Goal: Answer question/provide support: Answer question/provide support

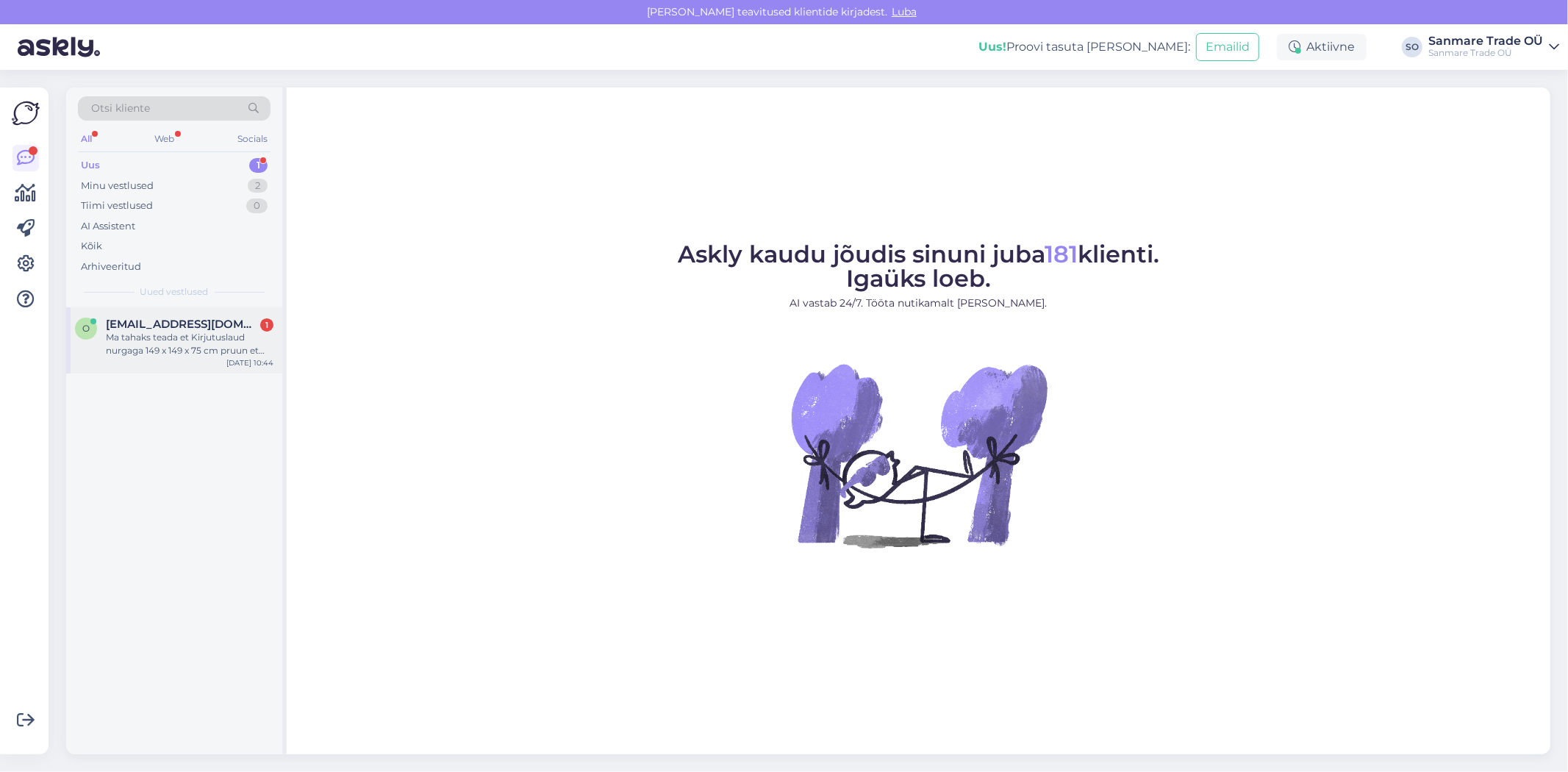
click at [179, 344] on div "Ma tahaks teada et Kirjutuslaud nurgaga 149 x 149 x 75 cm pruun et mis on selle…" at bounding box center [190, 344] width 168 height 27
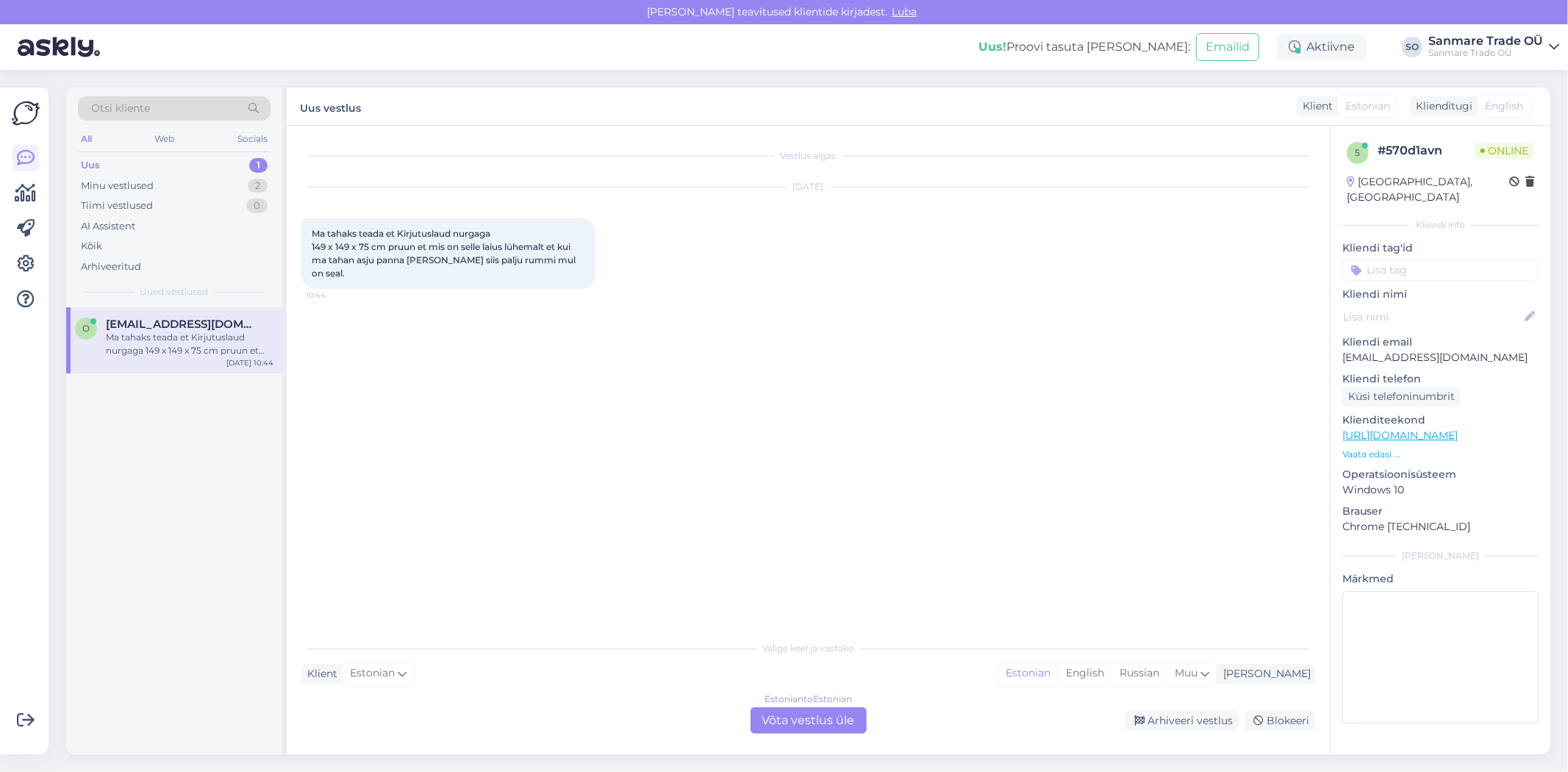
click at [1363, 448] on p "Vaata edasi ..." at bounding box center [1440, 454] width 196 height 13
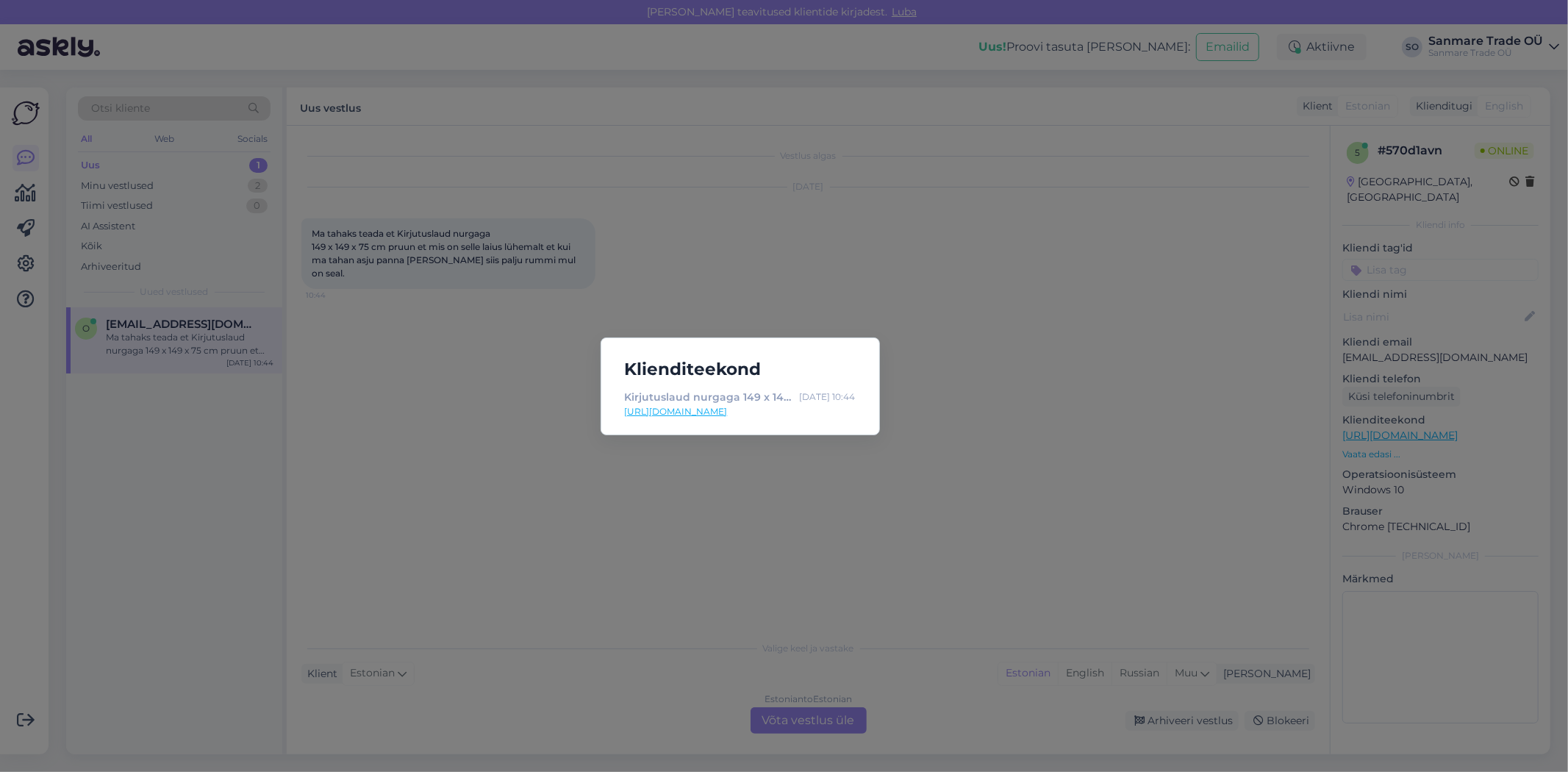
click at [788, 414] on link "[URL][DOMAIN_NAME]" at bounding box center [740, 412] width 231 height 13
click at [908, 591] on div "Klienditeekond Kirjutuslaud nurgaga 149 x 149 x 75 cm pruun - Kodustaar [DATE] …" at bounding box center [784, 386] width 1568 height 772
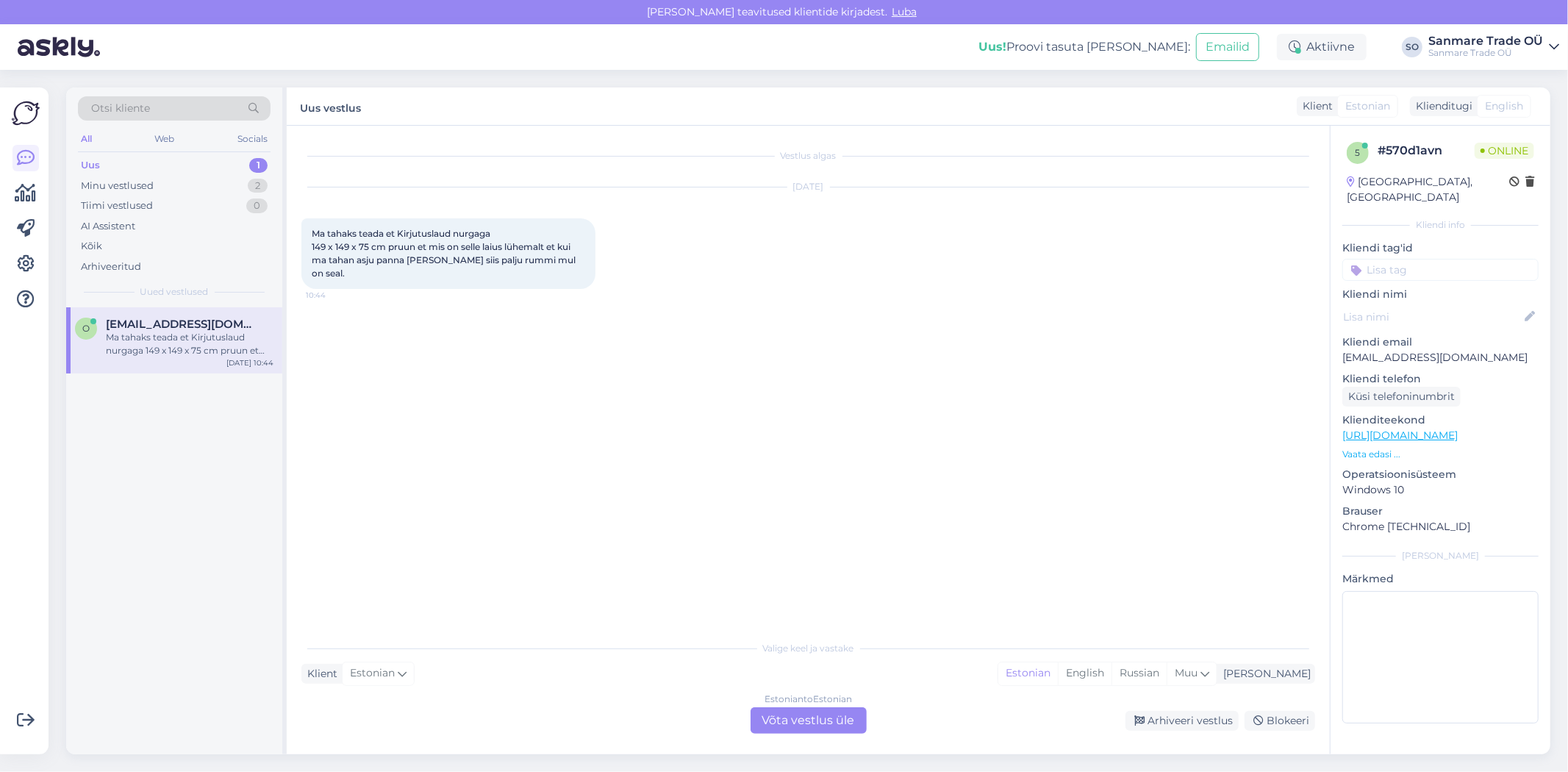
click at [816, 716] on div "Estonian to Estonian Võta vestlus üle" at bounding box center [808, 720] width 116 height 27
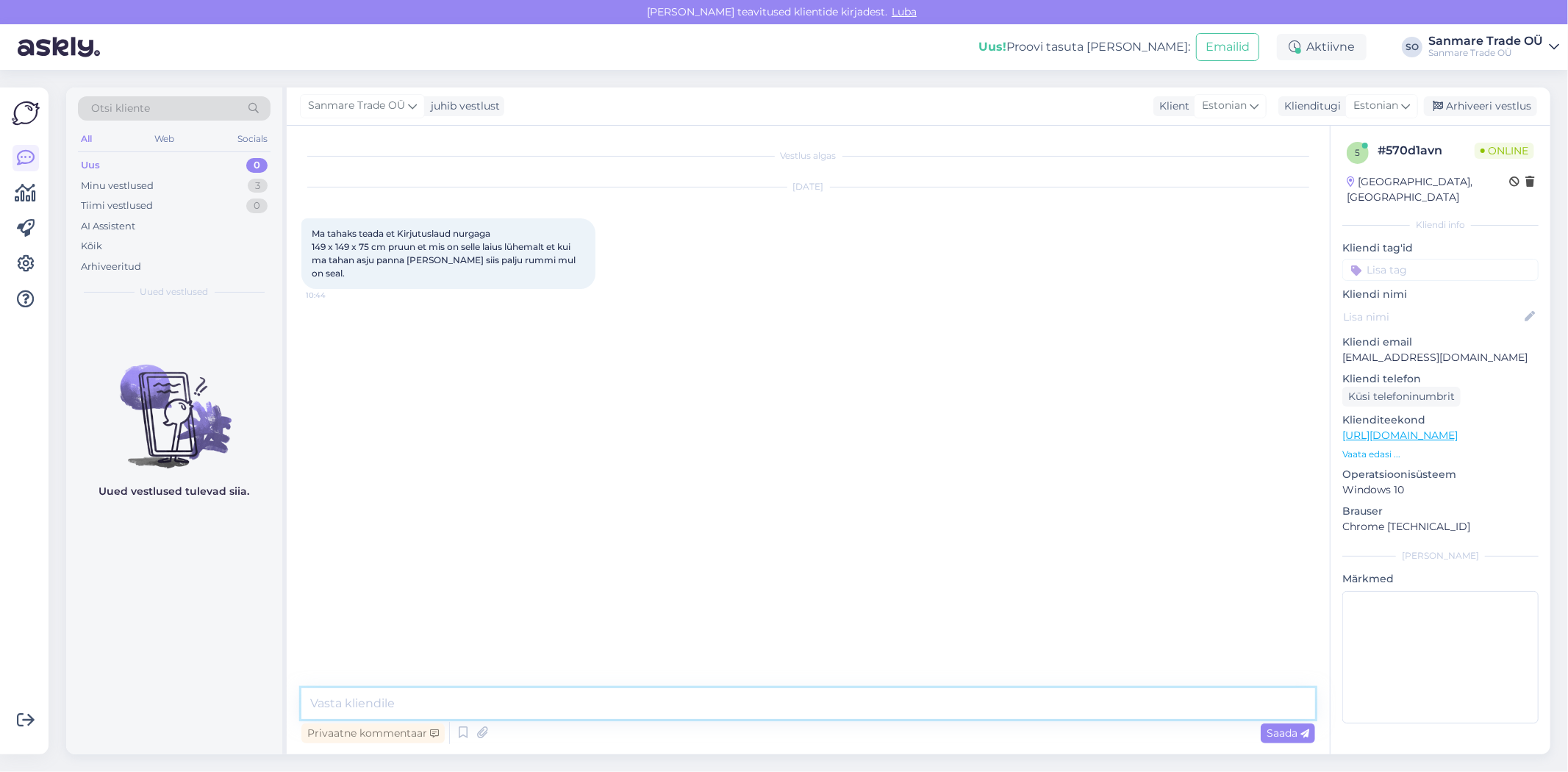
click at [708, 693] on textarea at bounding box center [808, 703] width 1014 height 31
type textarea "Tere"
type textarea "U"
type textarea "Üks moment, uurime üle"
click at [502, 697] on textarea at bounding box center [808, 703] width 1014 height 31
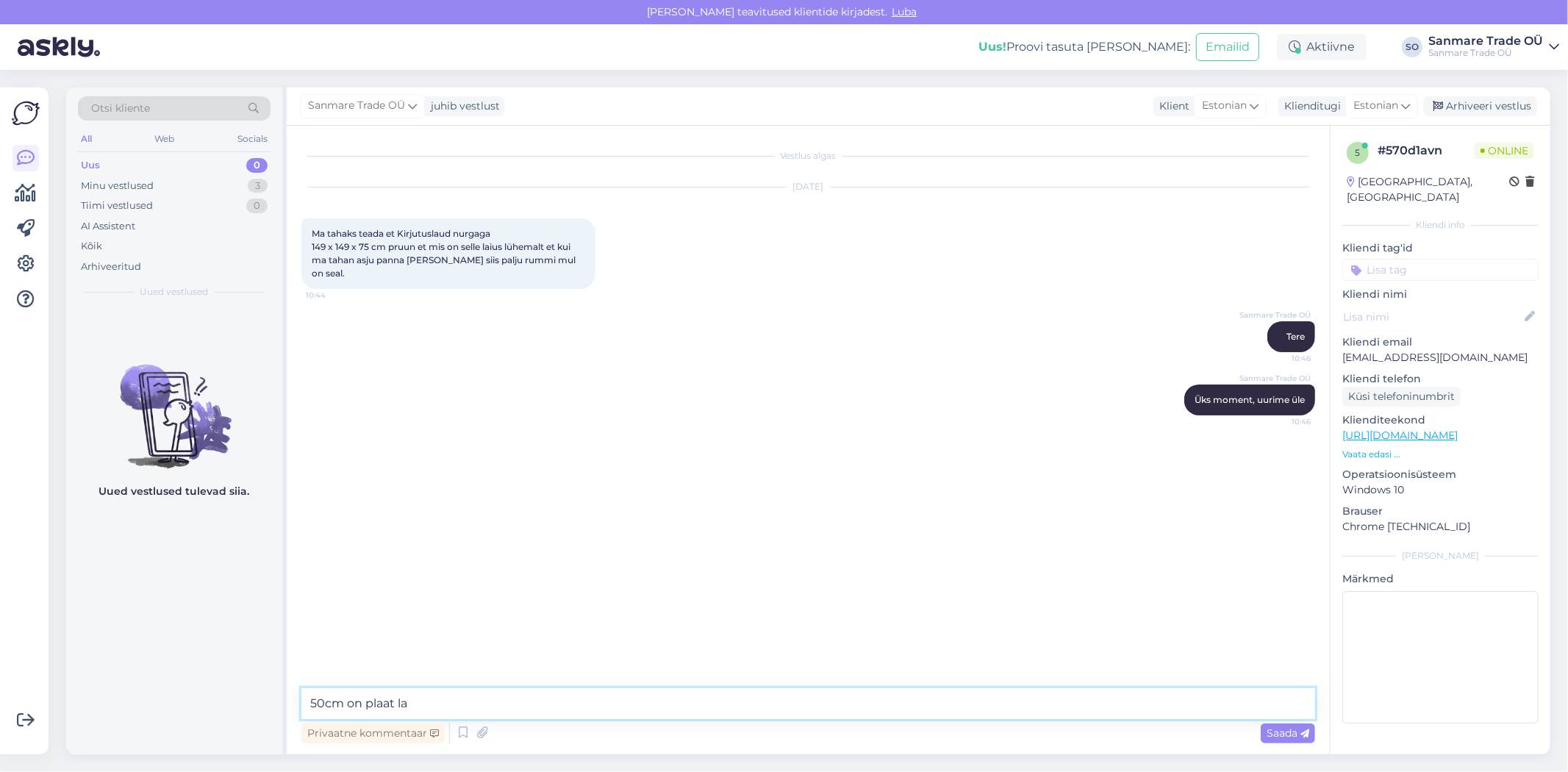
type textarea "50cm on plaat lai"
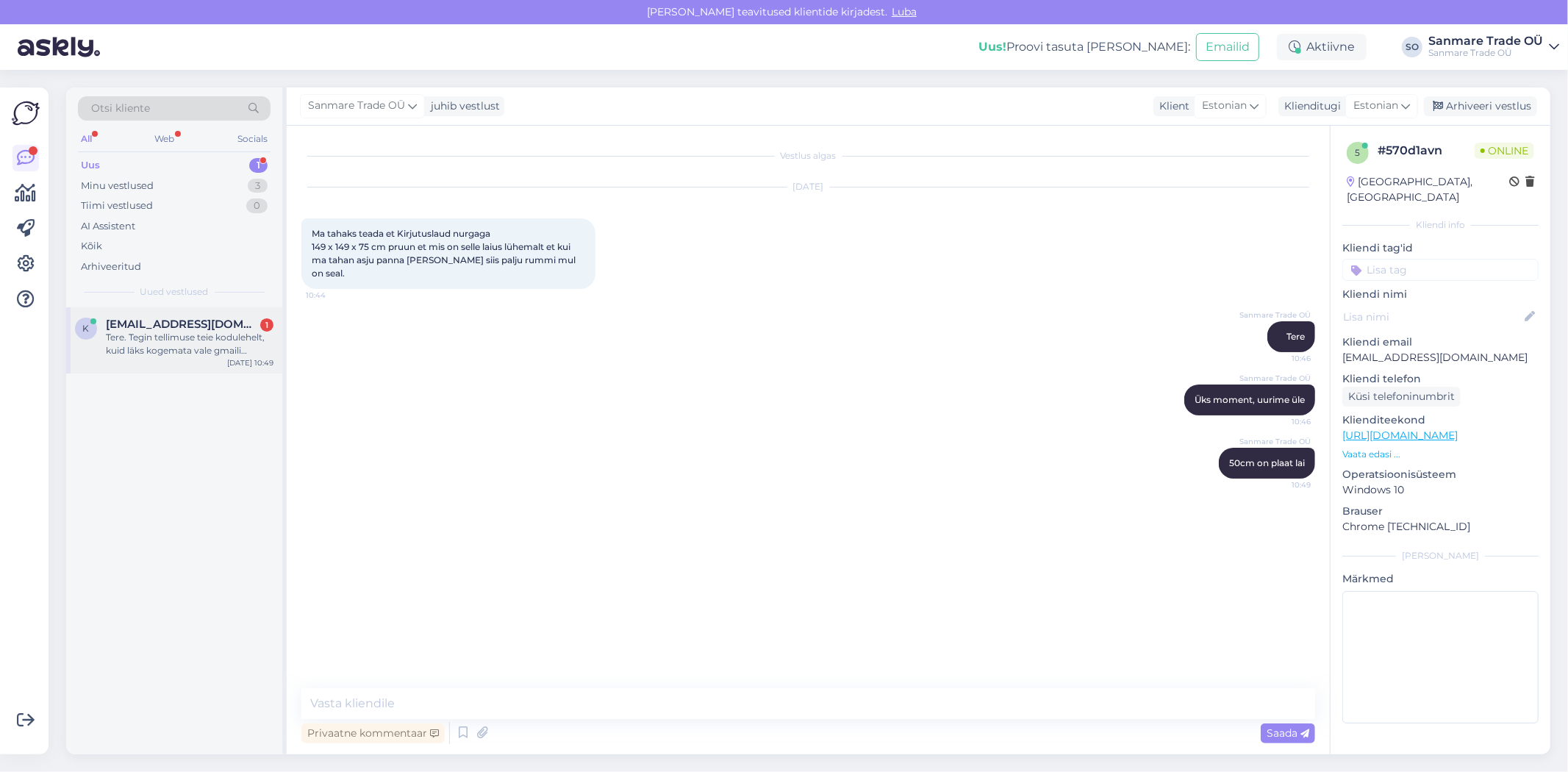
click at [164, 357] on div "Tere. Tegin tellimuse teie kodulehelt, kuid läks kogemata vale gmaili sisestus.…" at bounding box center [190, 344] width 168 height 27
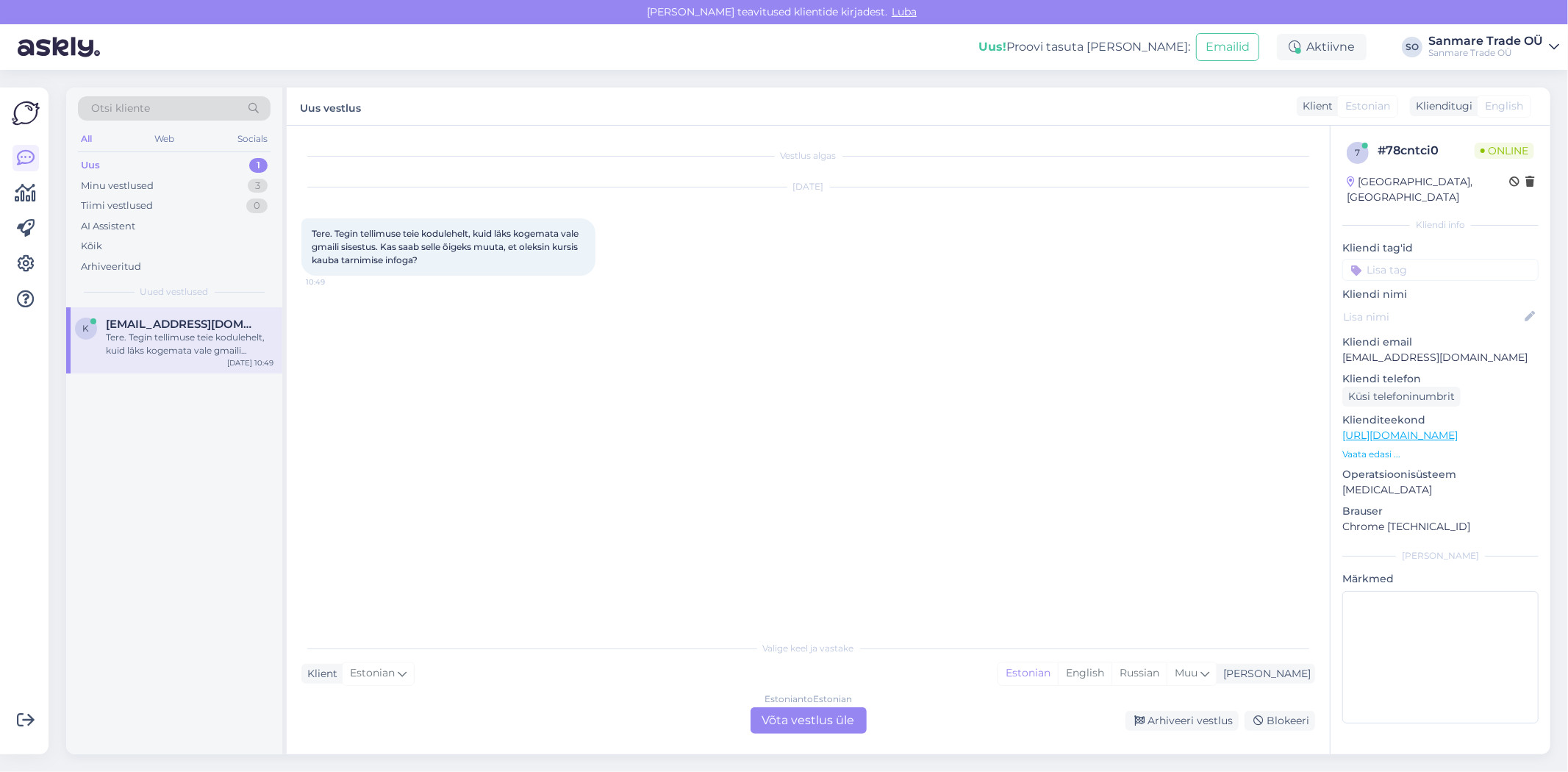
click at [820, 718] on div "Estonian to Estonian Võta vestlus üle" at bounding box center [808, 720] width 116 height 27
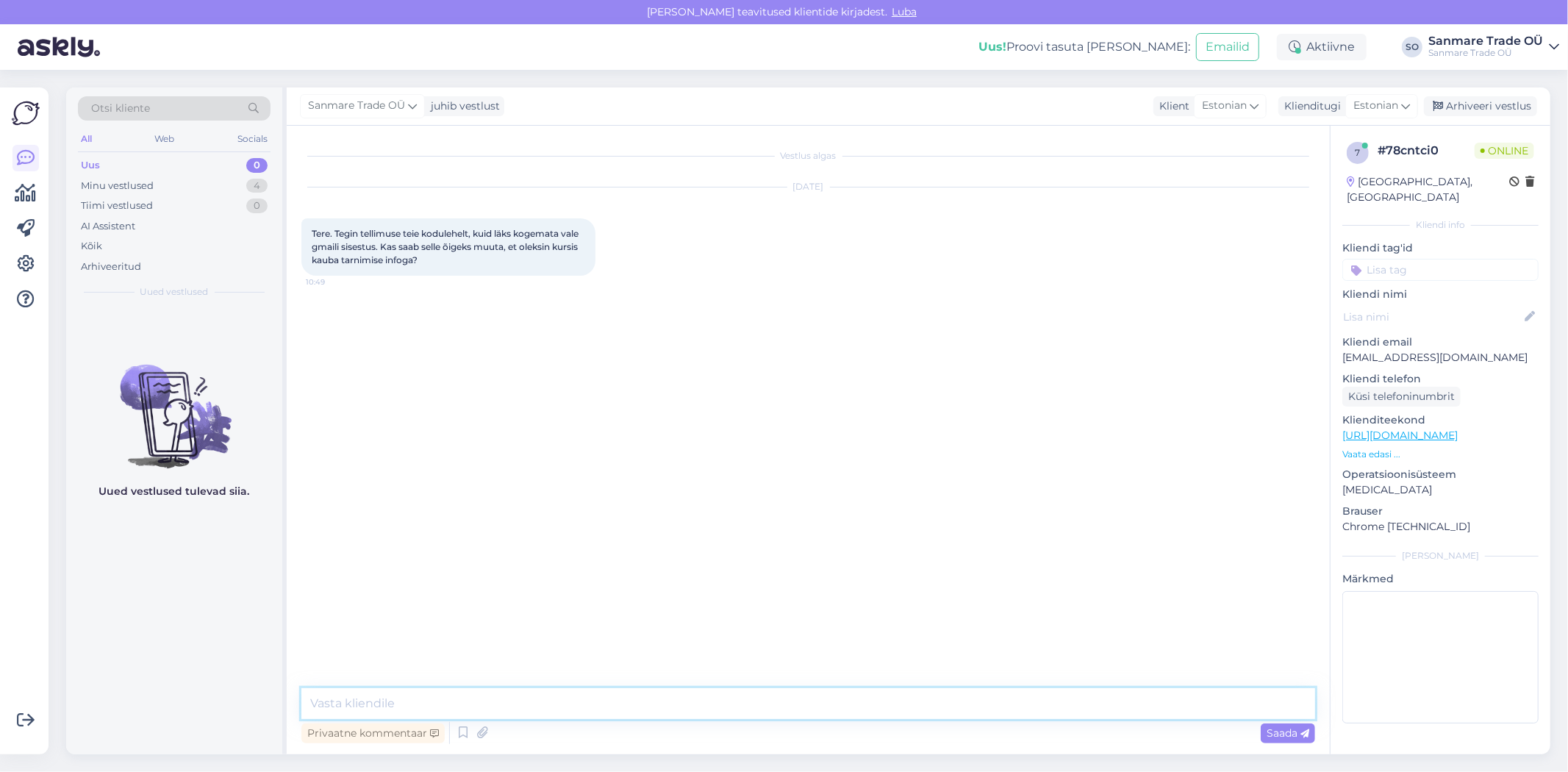
click at [462, 704] on textarea at bounding box center [808, 703] width 1014 height 31
click at [549, 707] on textarea "Tere, [PERSON_NAME] pakk on [PERSON_NAME] DPD:" at bounding box center [808, 703] width 1014 height 31
paste textarea "01425071261464"
type textarea "Tere, [PERSON_NAME] pakk on [PERSON_NAME] DPD: 01425071261464"
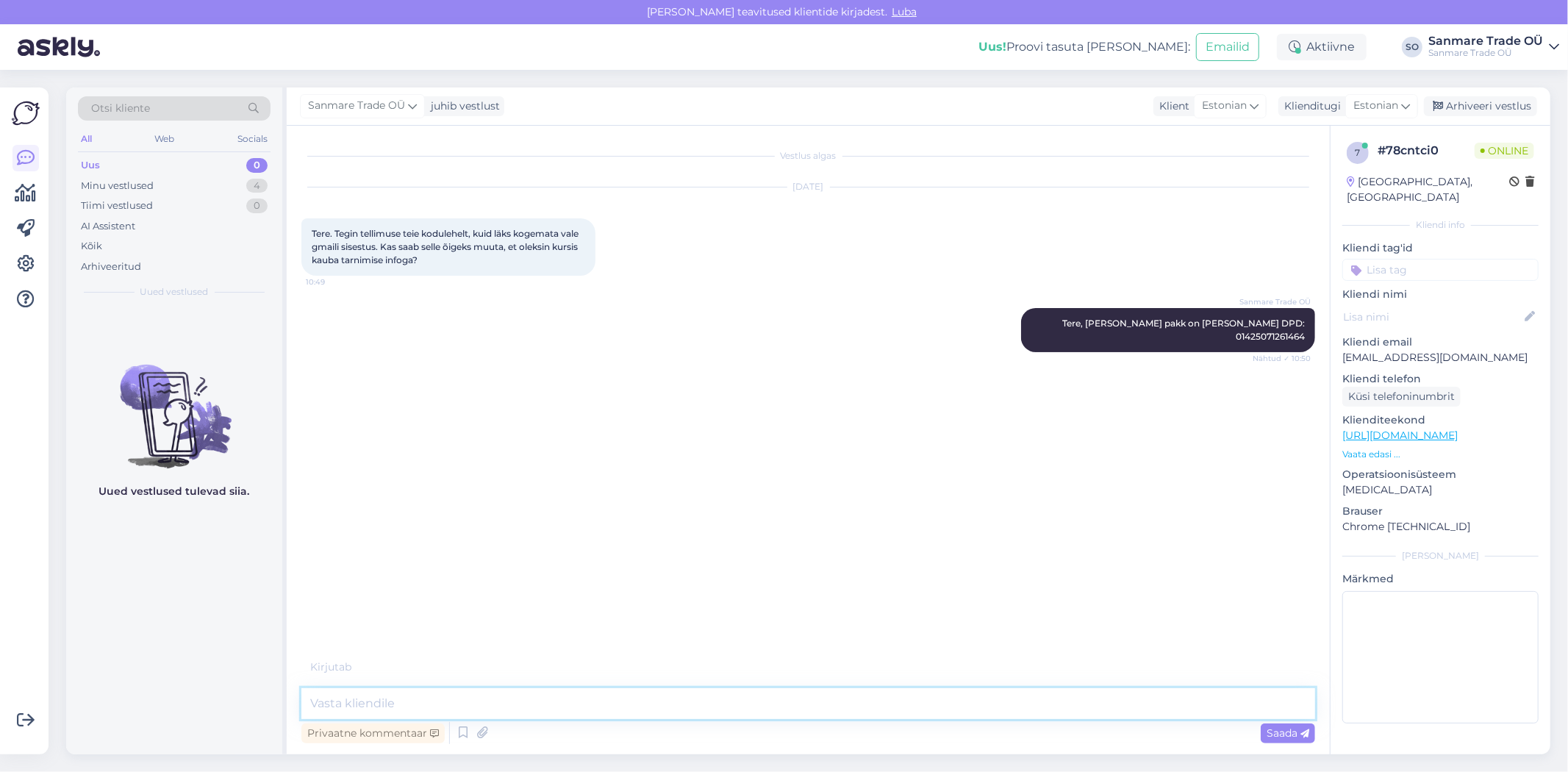
click at [439, 702] on textarea at bounding box center [808, 703] width 1014 height 31
click at [665, 703] on textarea "Kahjuks emaili selle jaoks enam muuta ei saa, aga" at bounding box center [808, 703] width 1014 height 31
paste textarea "56882471"
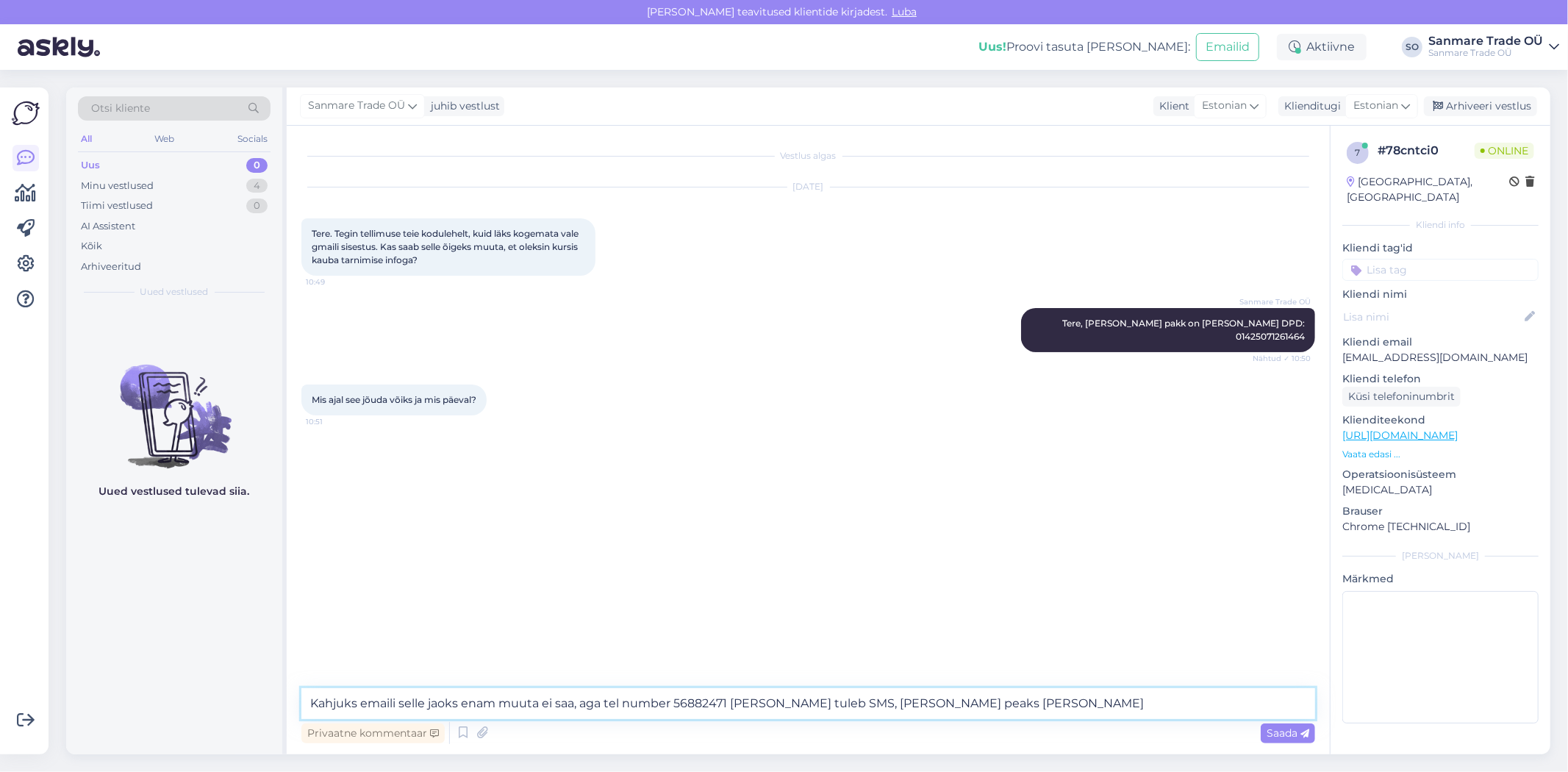
type textarea "Kahjuks emaili selle jaoks enam muuta ei saa, aga tel number 56882471 [PERSON_N…"
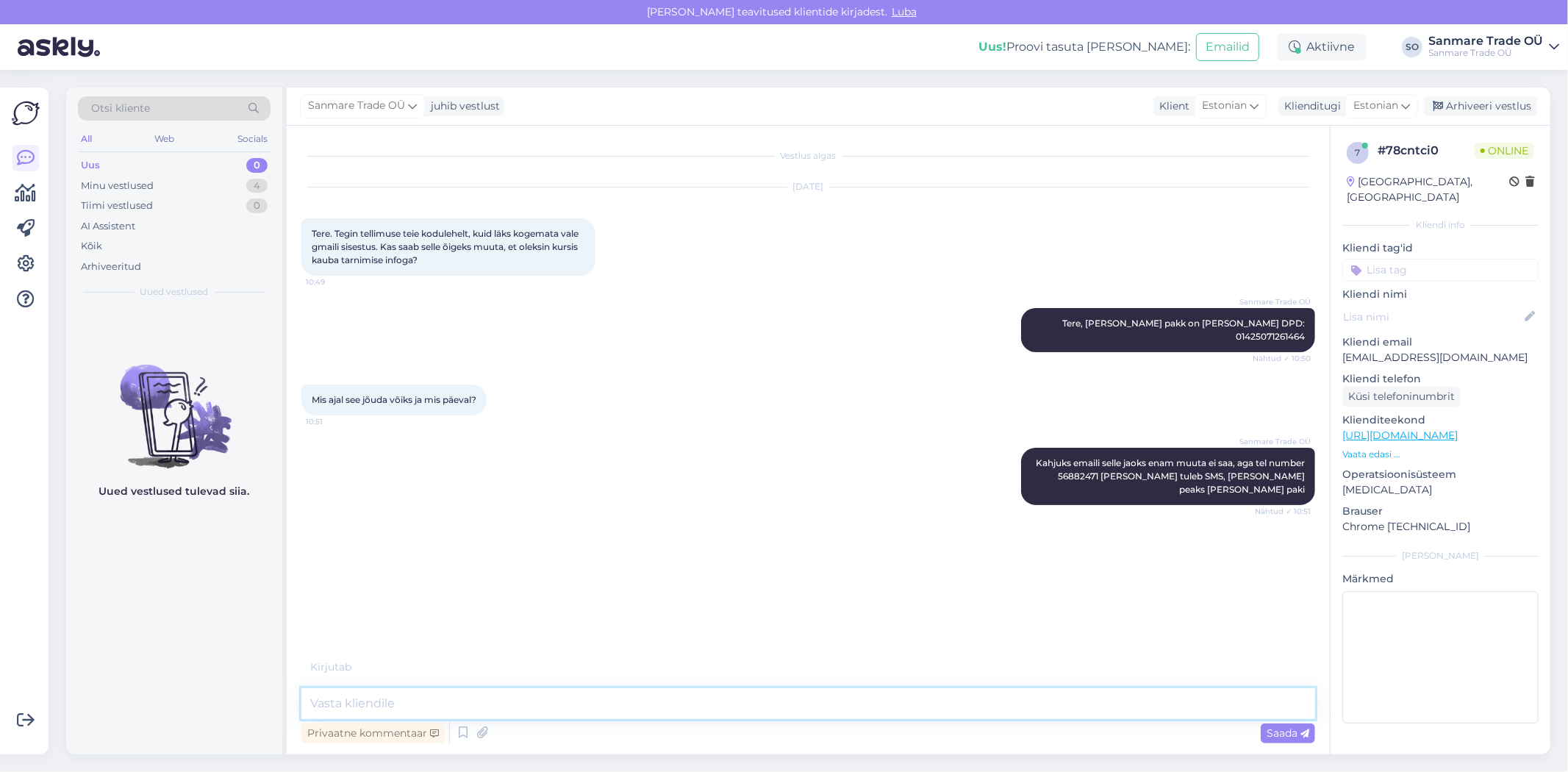
click at [461, 701] on textarea at bounding box center [808, 703] width 1014 height 31
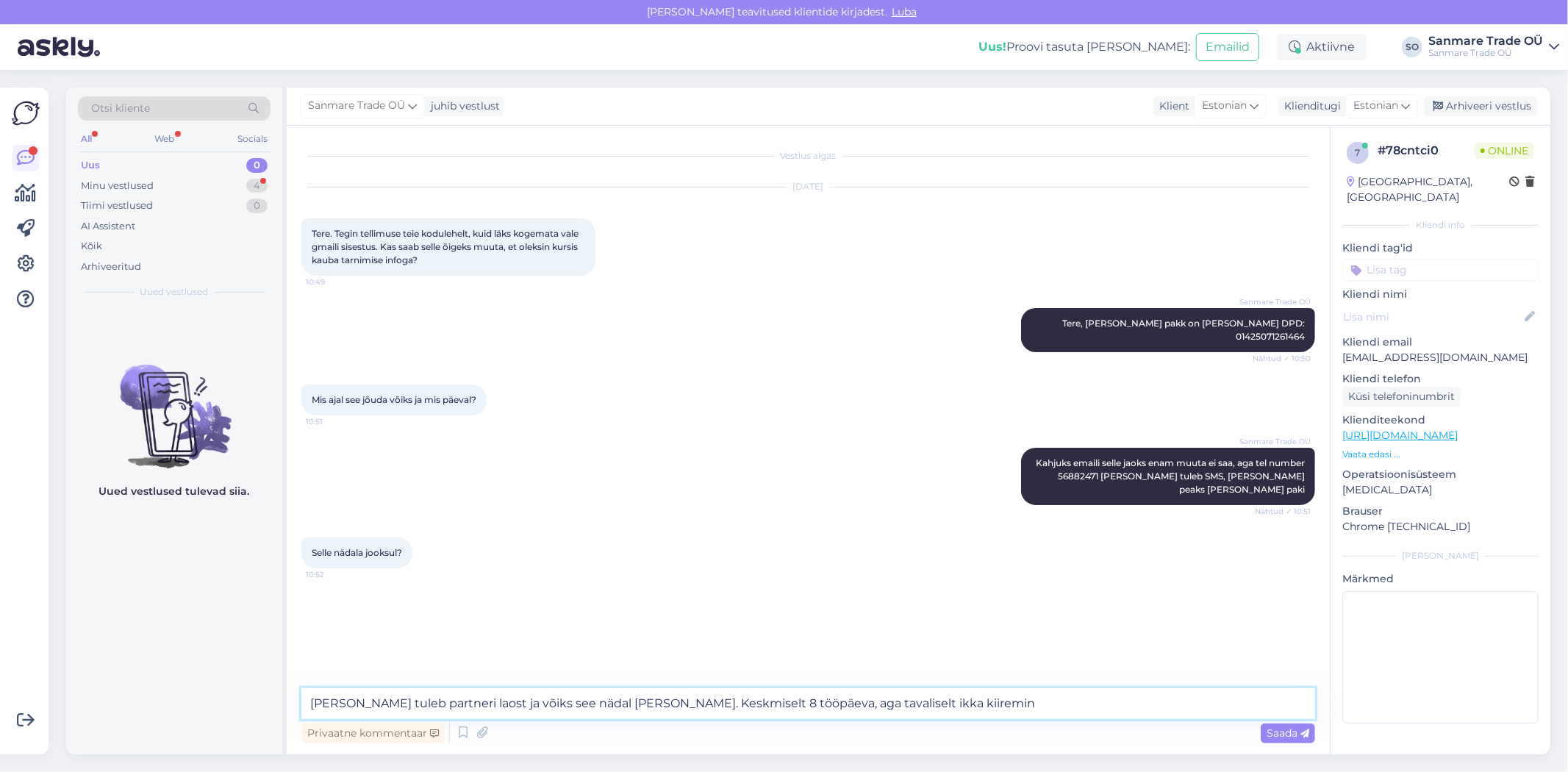
type textarea "[PERSON_NAME] tuleb partneri laost ja võiks see nädal [PERSON_NAME]. Keskmiselt…"
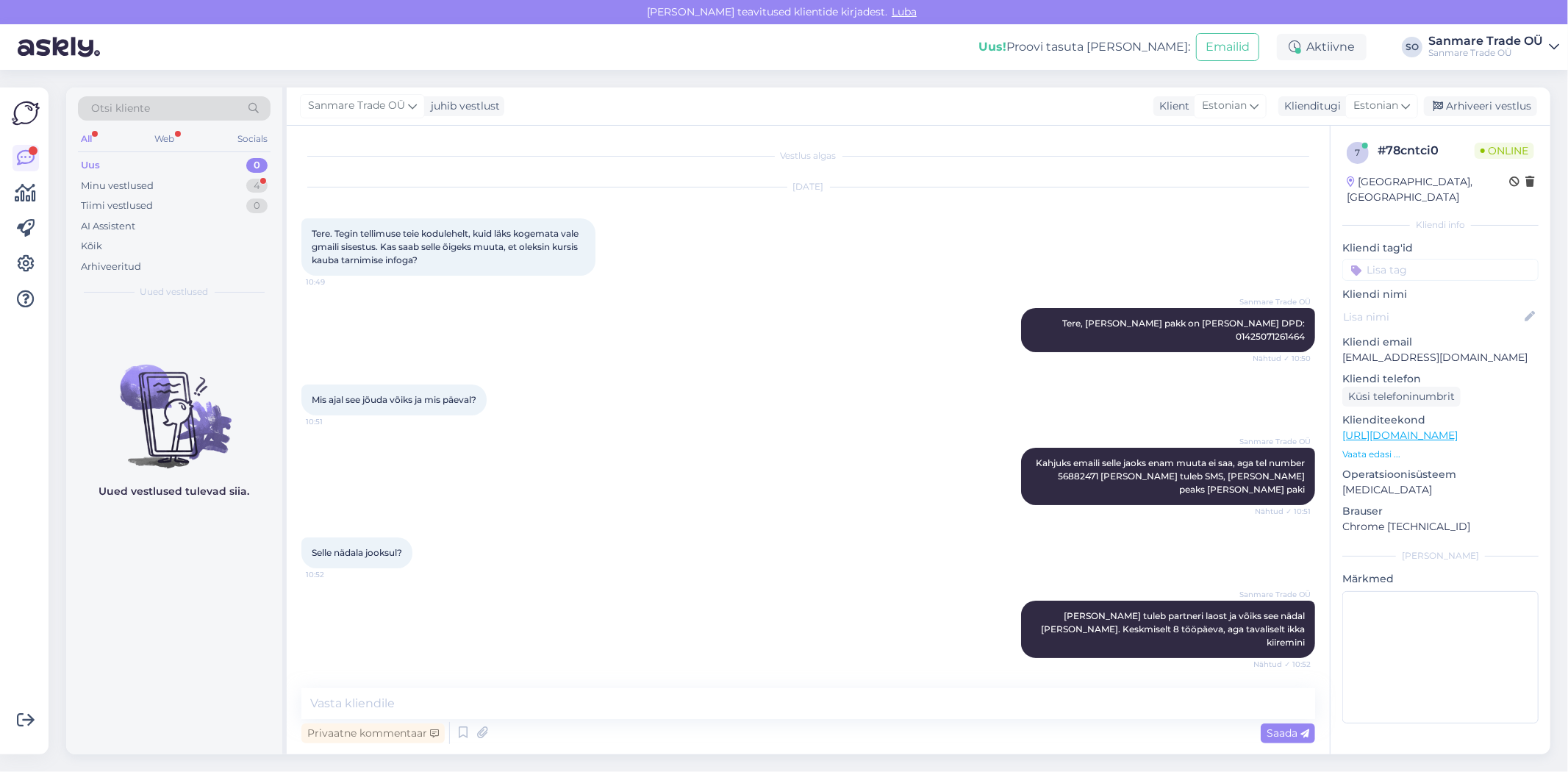
scroll to position [35, 0]
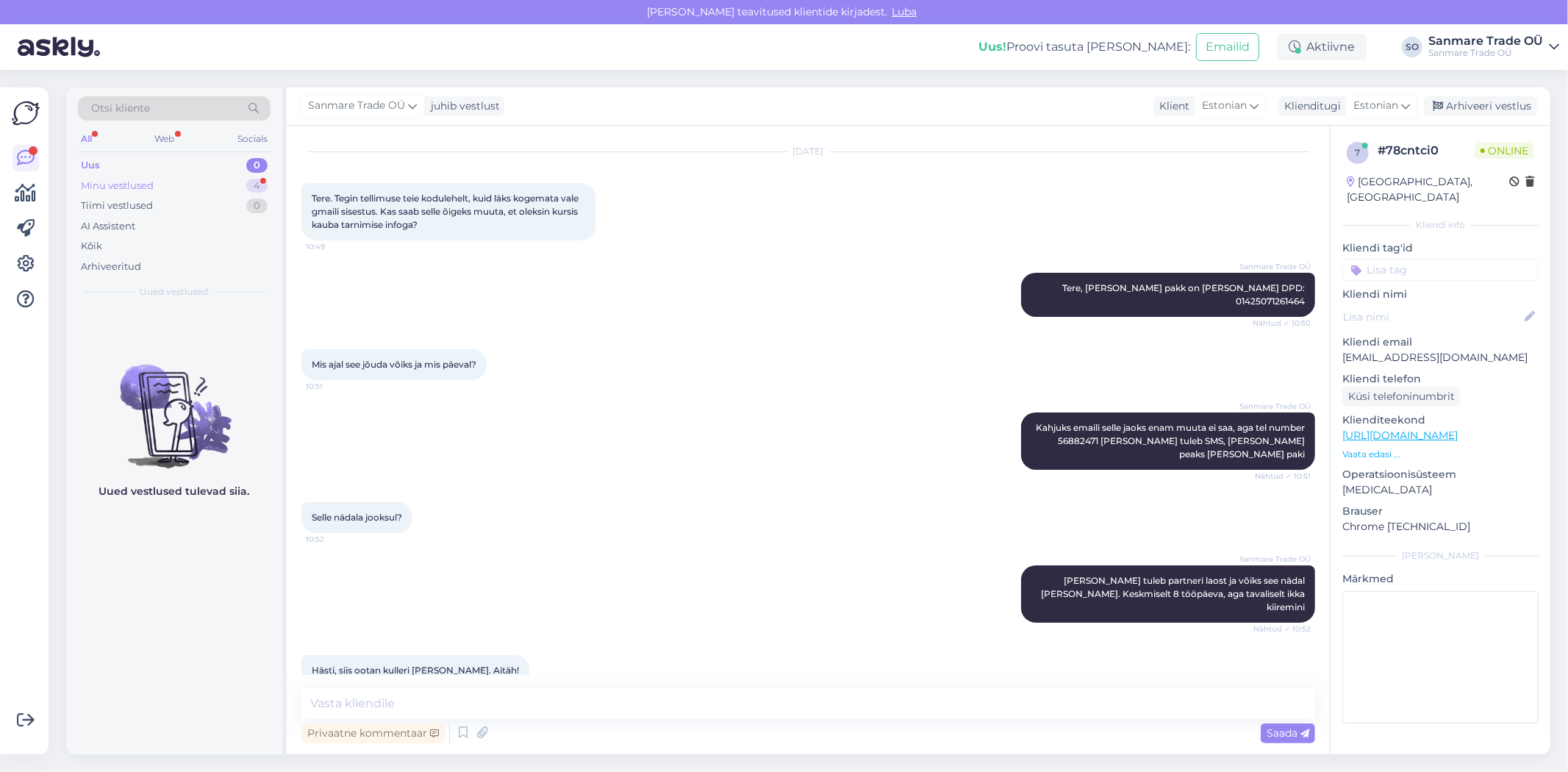
click at [194, 184] on div "Minu vestlused 4" at bounding box center [174, 186] width 193 height 21
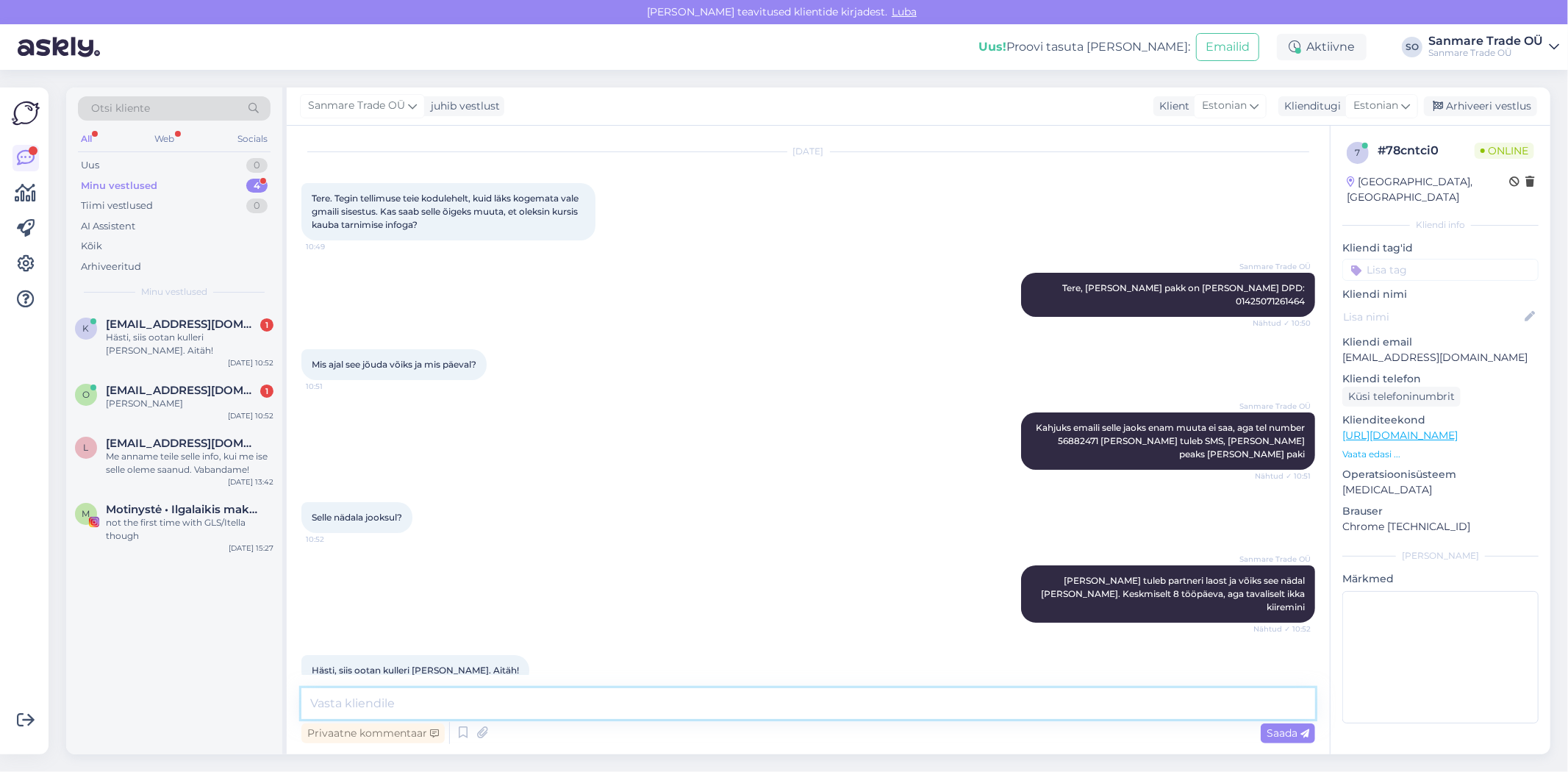
click at [681, 691] on textarea at bounding box center [808, 703] width 1014 height 31
type textarea "Palun! Kena päeva!"
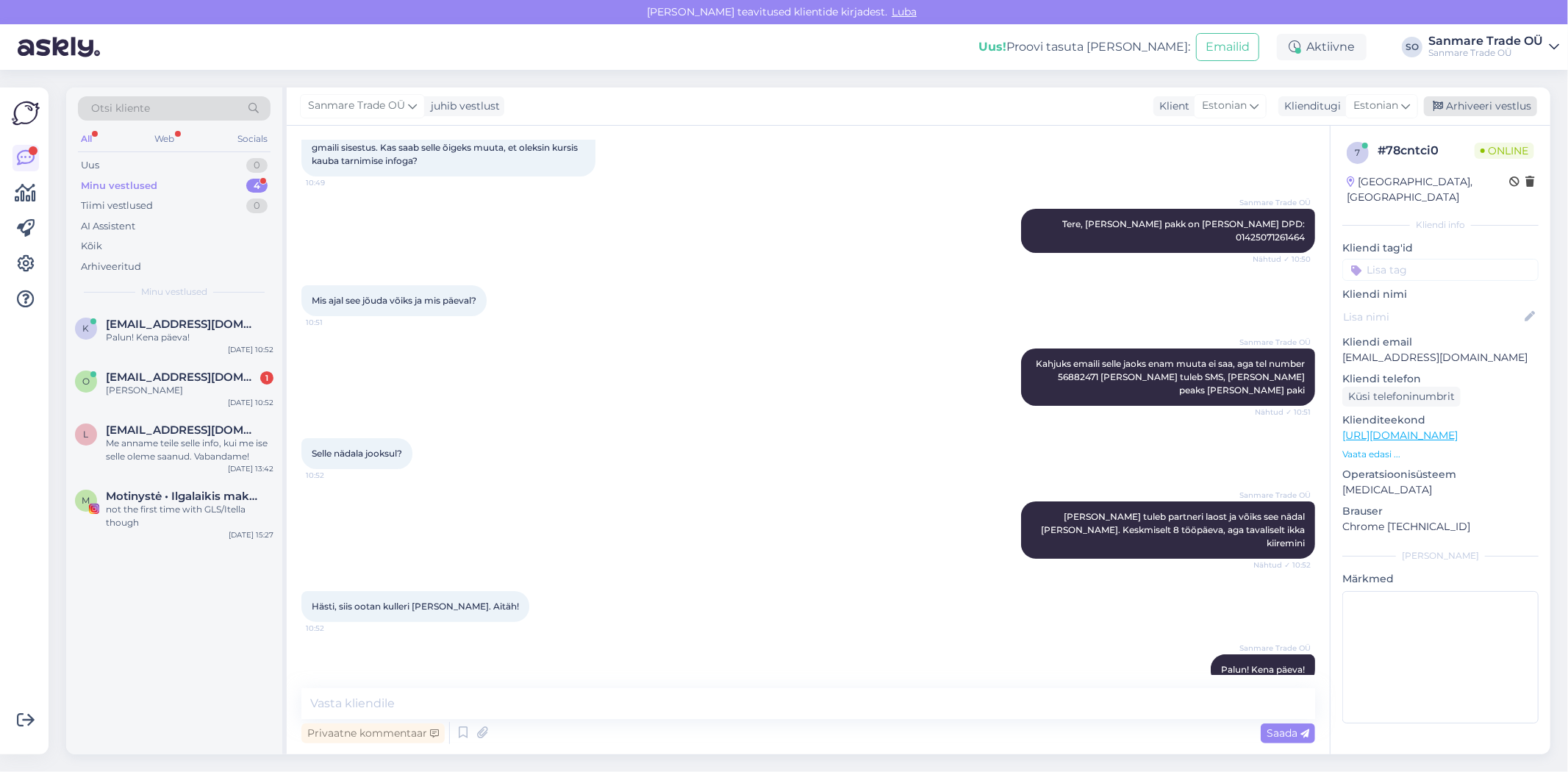
click at [1484, 112] on div "Arhiveeri vestlus" at bounding box center [1480, 106] width 113 height 20
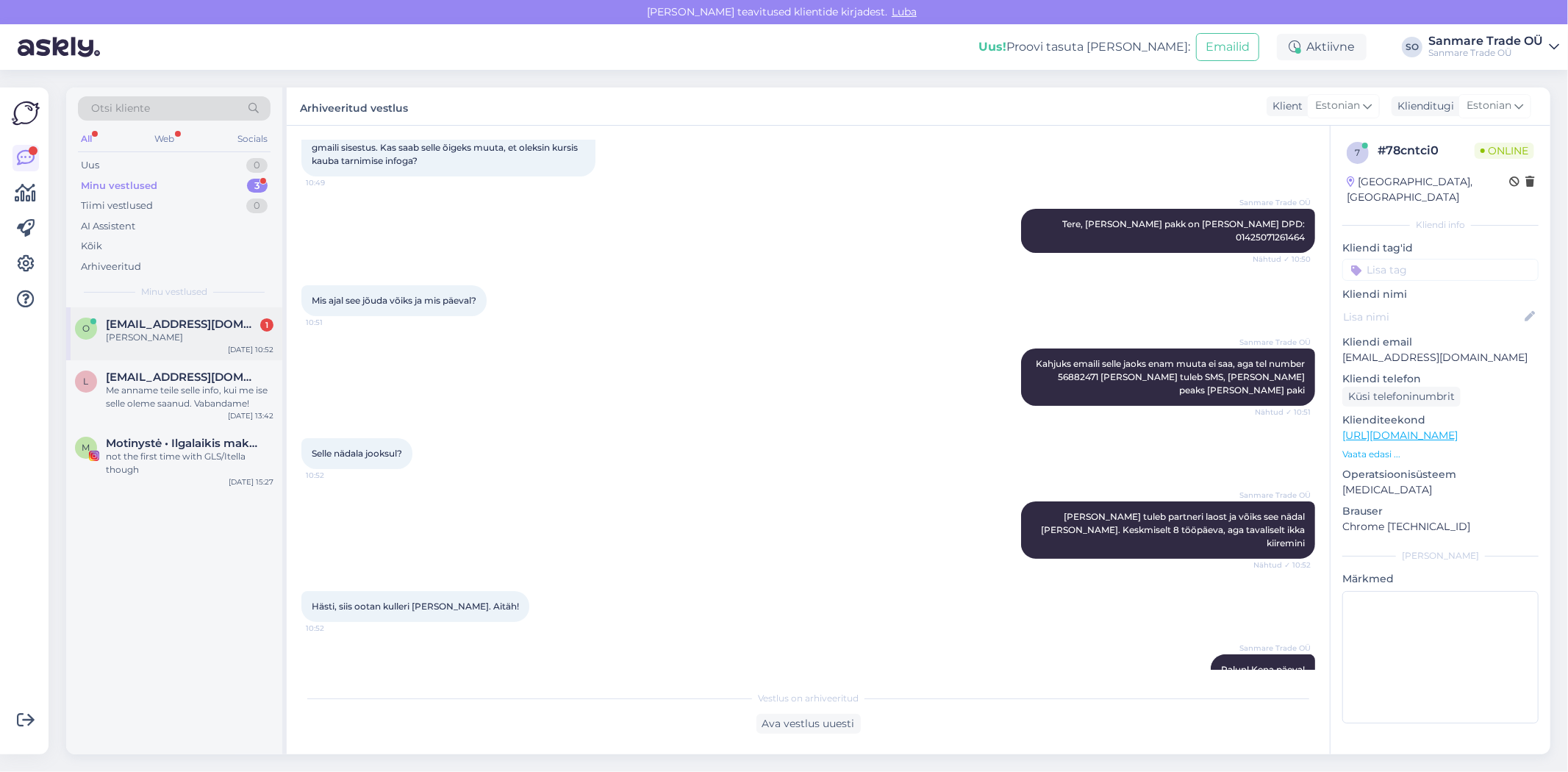
click at [145, 339] on div "[PERSON_NAME]" at bounding box center [190, 338] width 168 height 13
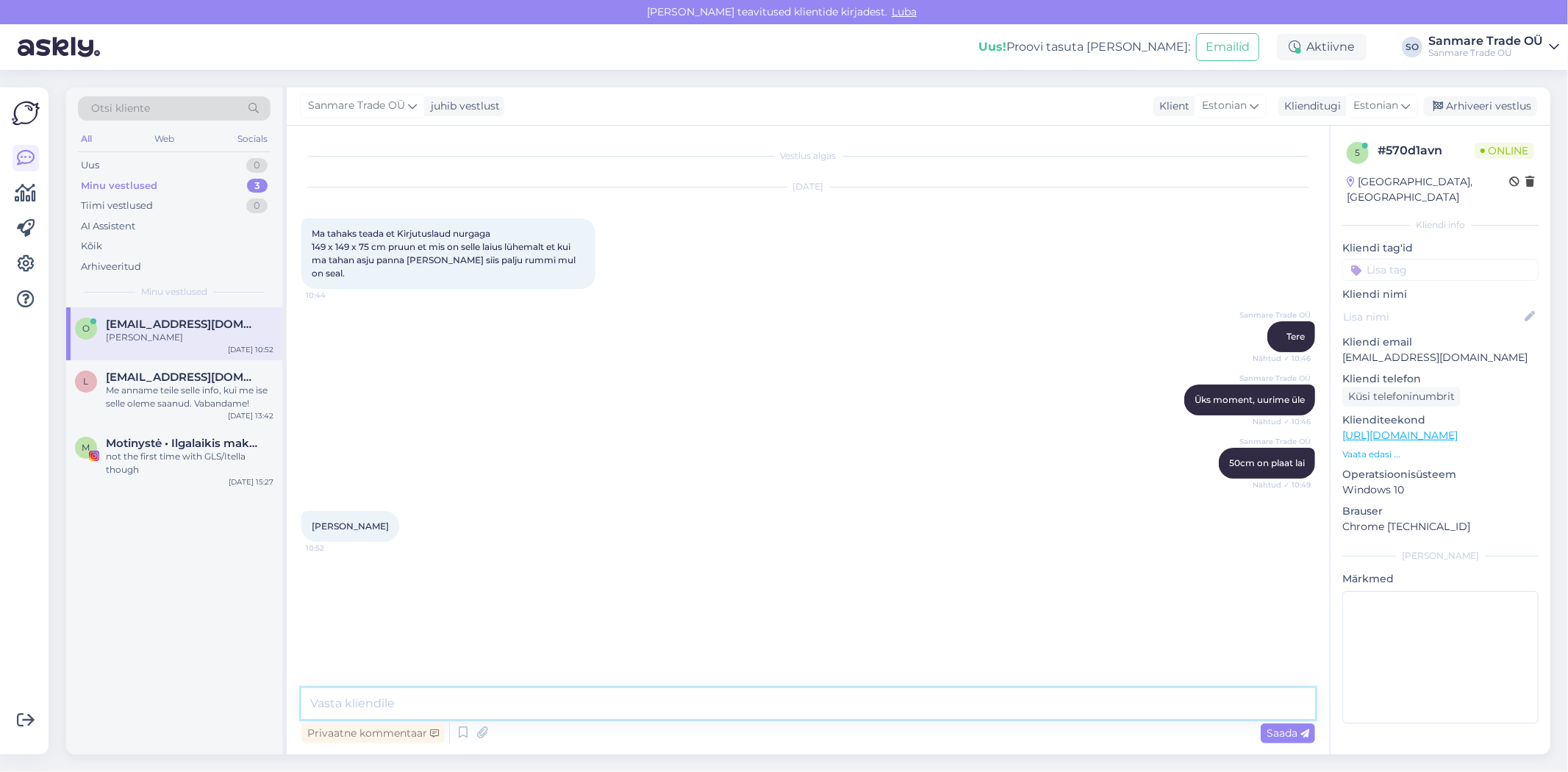
click at [541, 699] on textarea at bounding box center [808, 703] width 1014 height 31
click at [1487, 110] on div "Arhiveeri vestlus" at bounding box center [1480, 106] width 113 height 20
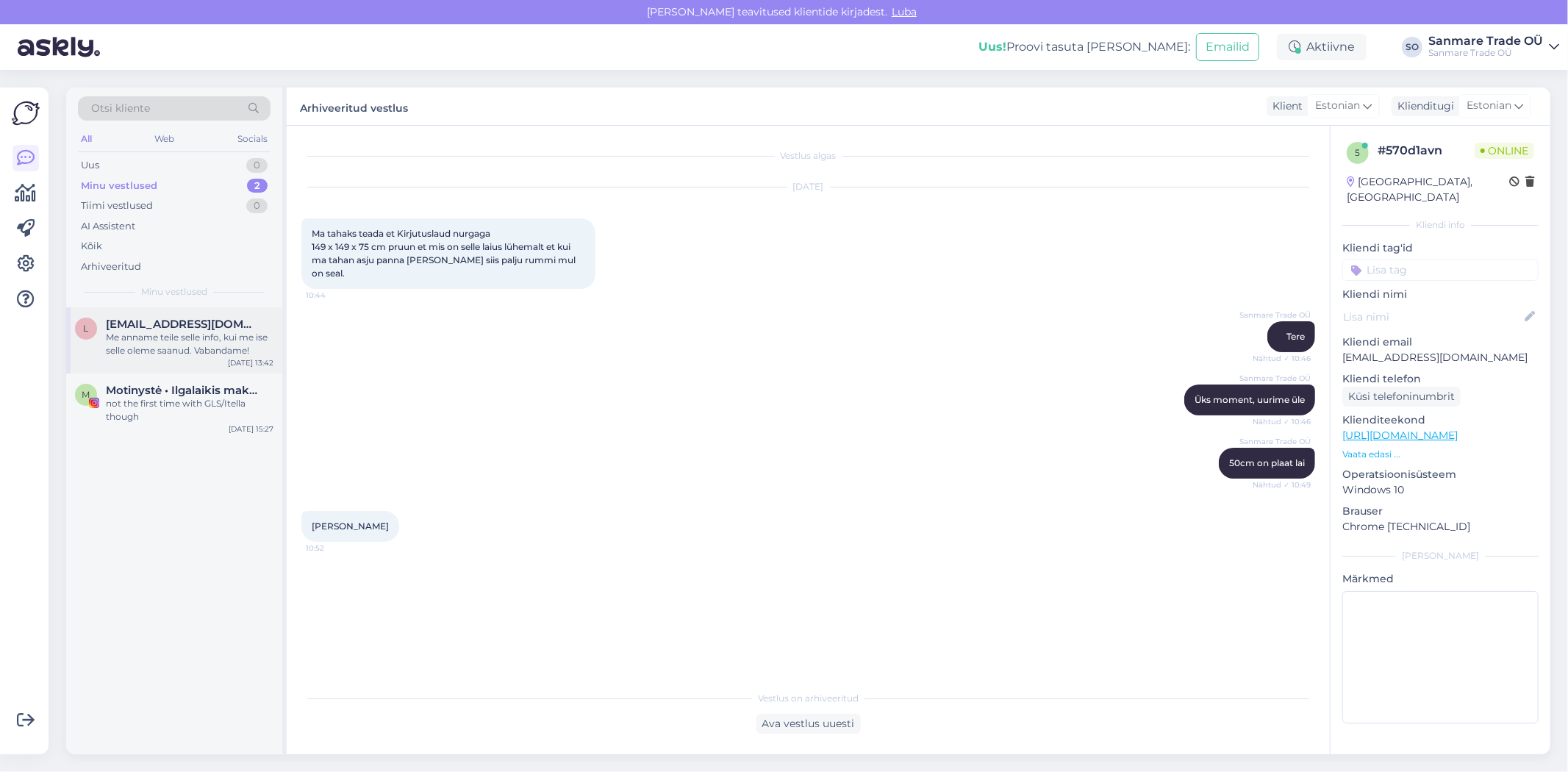
click at [152, 340] on div "Me anname teile selle info, kui me ise selle oleme saanud. Vabandame!" at bounding box center [190, 344] width 168 height 27
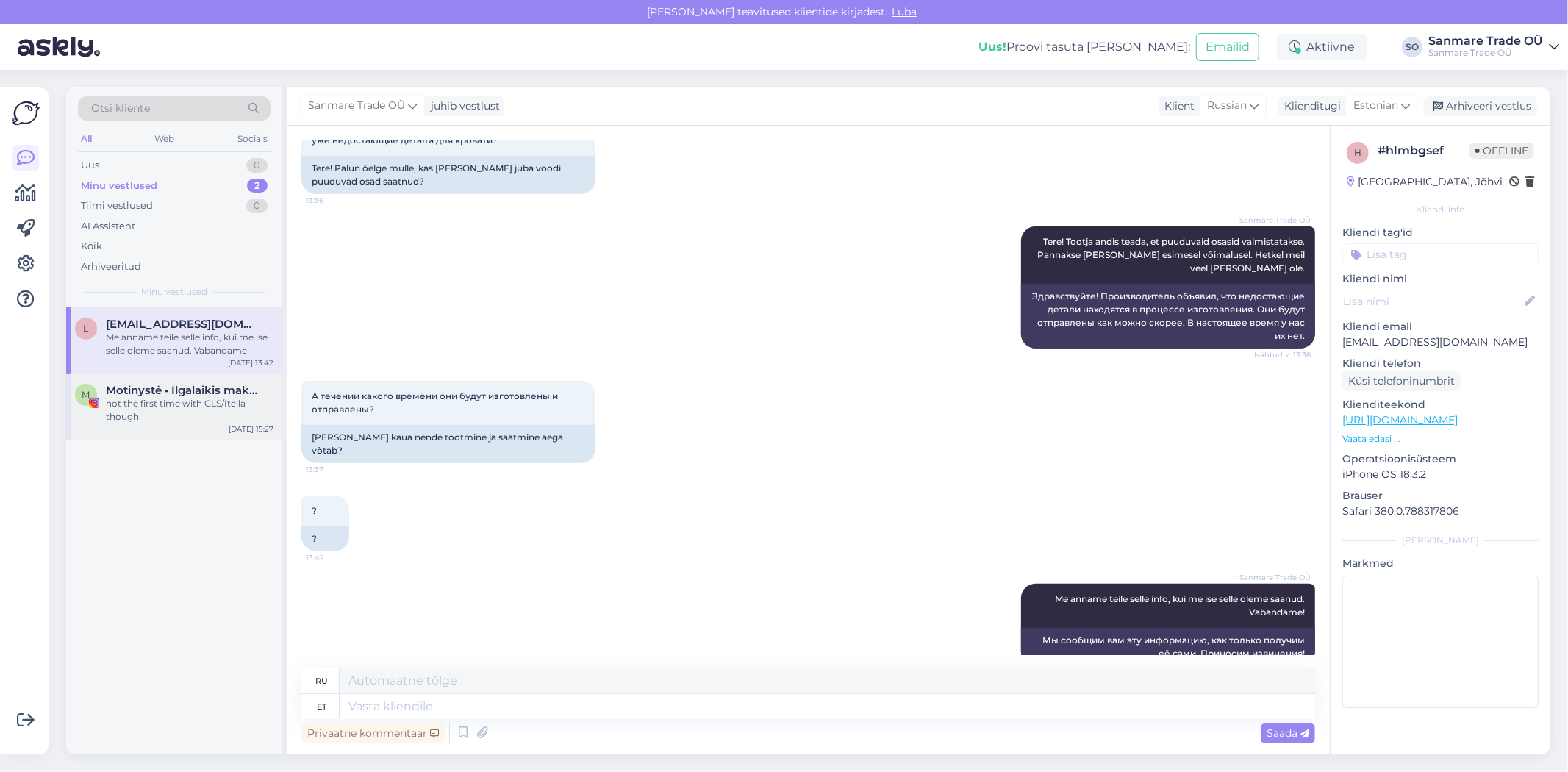
click at [129, 394] on span "Motinystė • Ilgalaikis makiažas • Greiti receptai" at bounding box center [182, 390] width 153 height 13
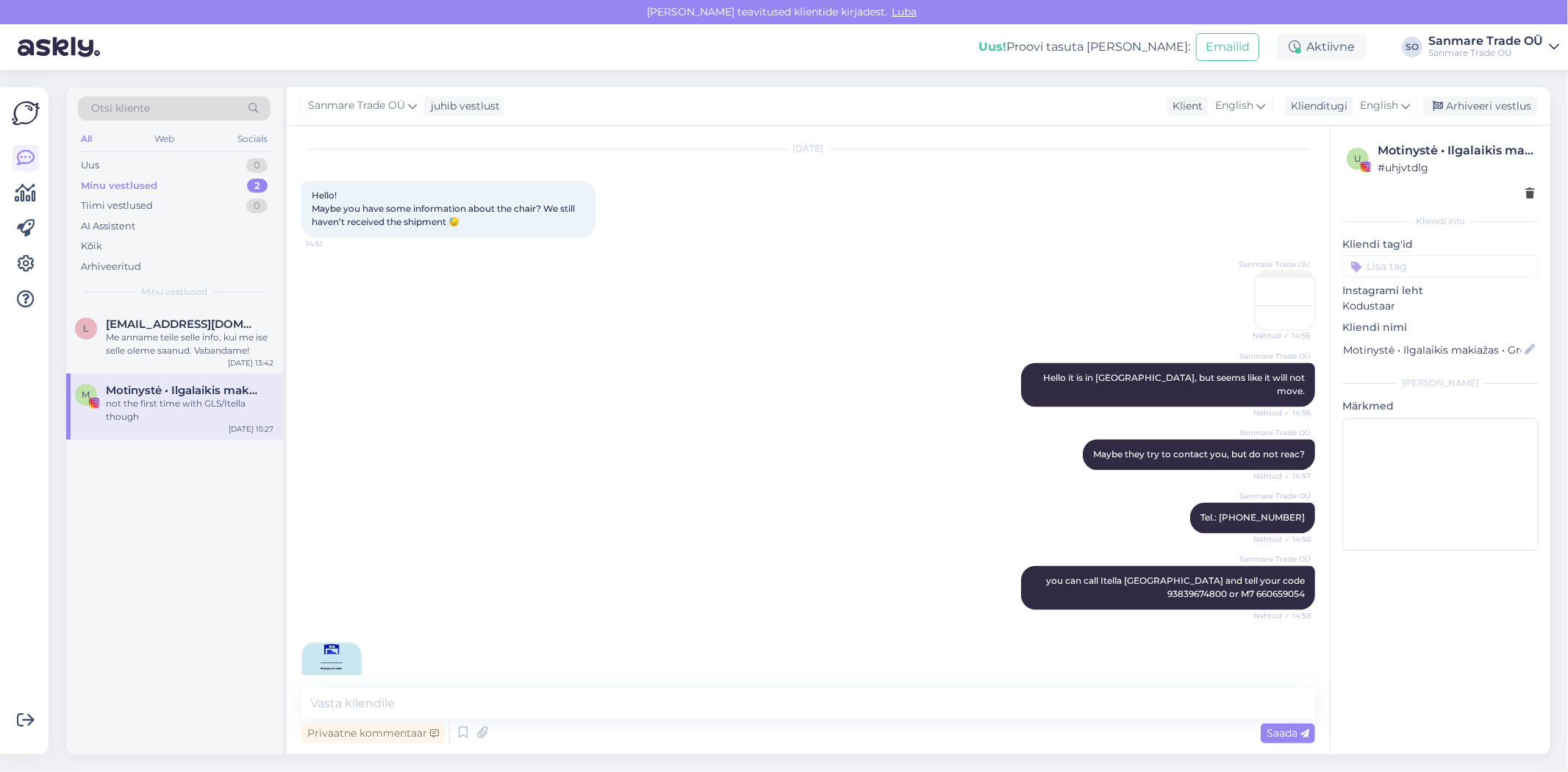
scroll to position [2866, 0]
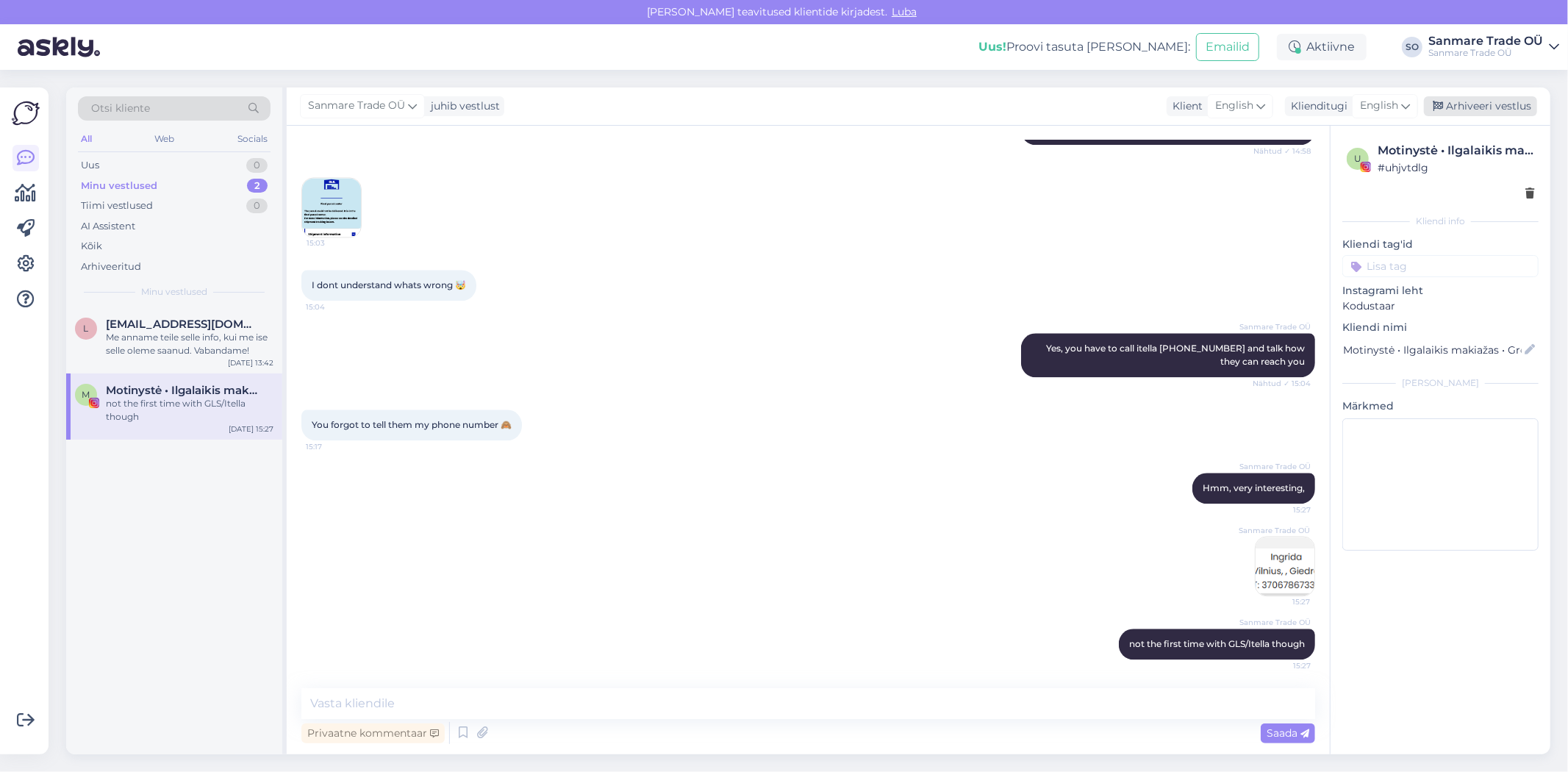
click at [1489, 113] on div "Arhiveeri vestlus" at bounding box center [1480, 106] width 113 height 20
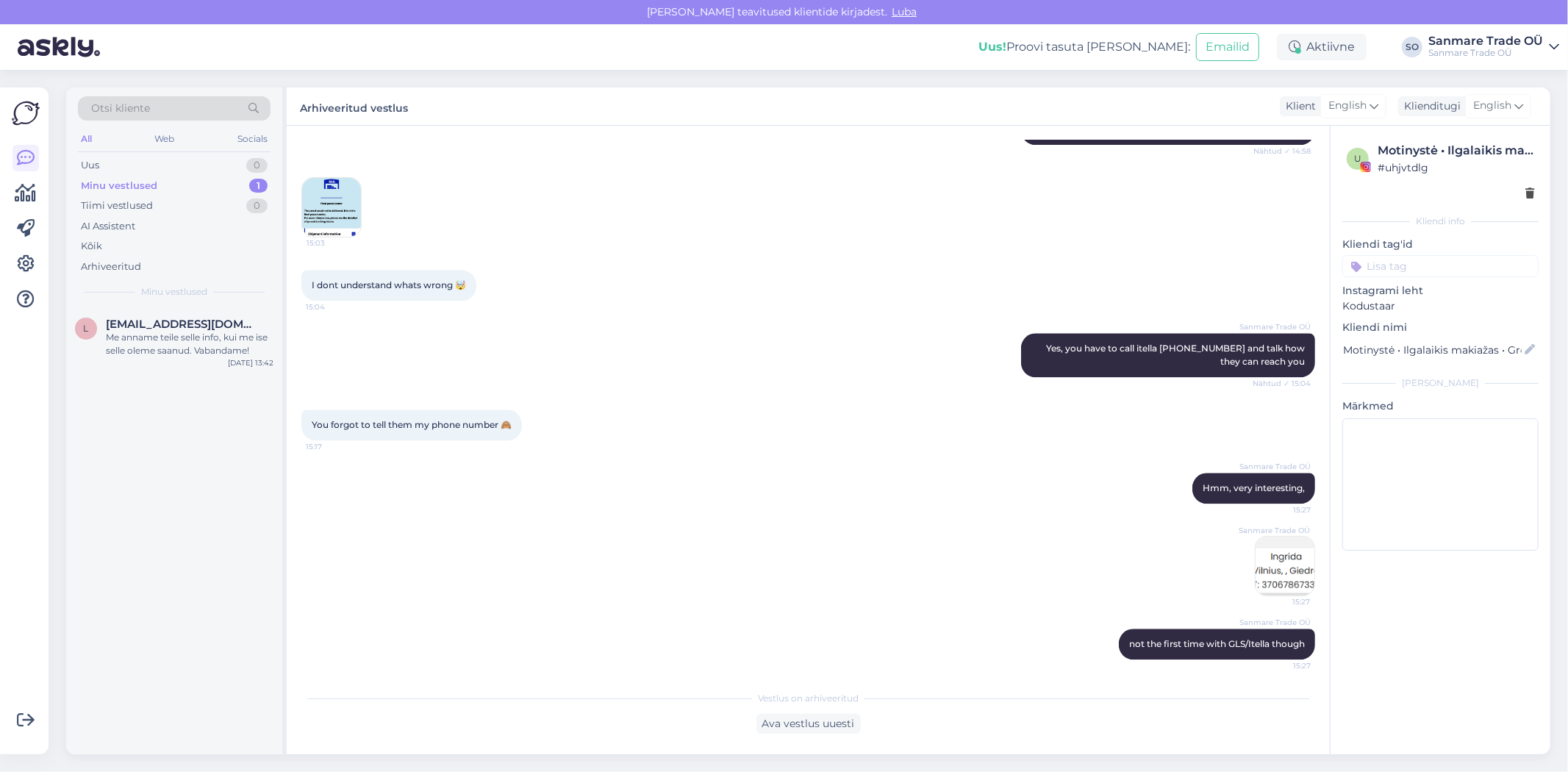
click at [149, 190] on div "Minu vestlused" at bounding box center [119, 185] width 77 height 14
click at [170, 192] on div "Minu vestlused 1" at bounding box center [174, 186] width 193 height 21
click at [152, 200] on div "Tiimi vestlused" at bounding box center [117, 205] width 72 height 14
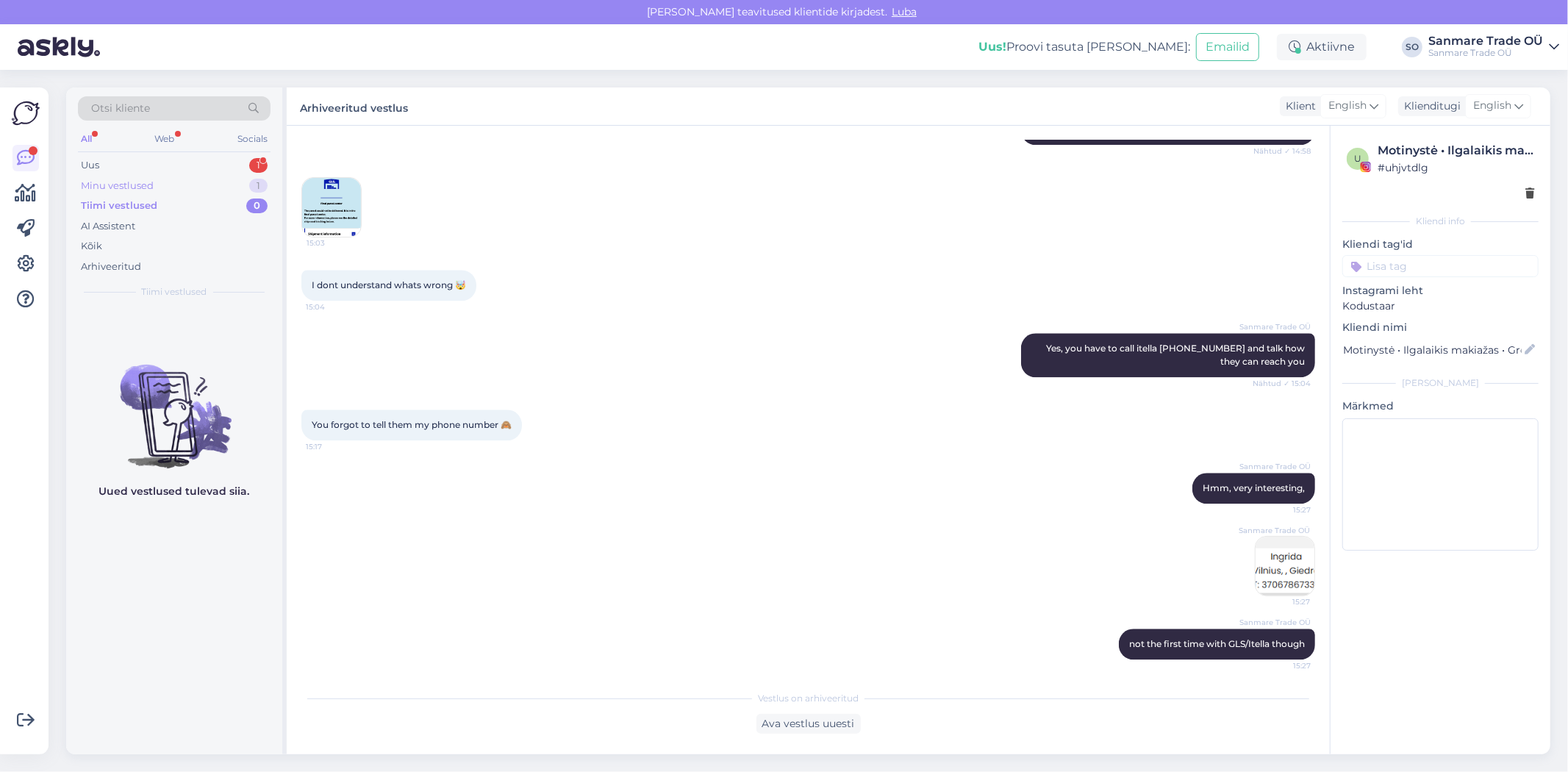
click at [164, 181] on div "Minu vestlused 1" at bounding box center [174, 186] width 193 height 21
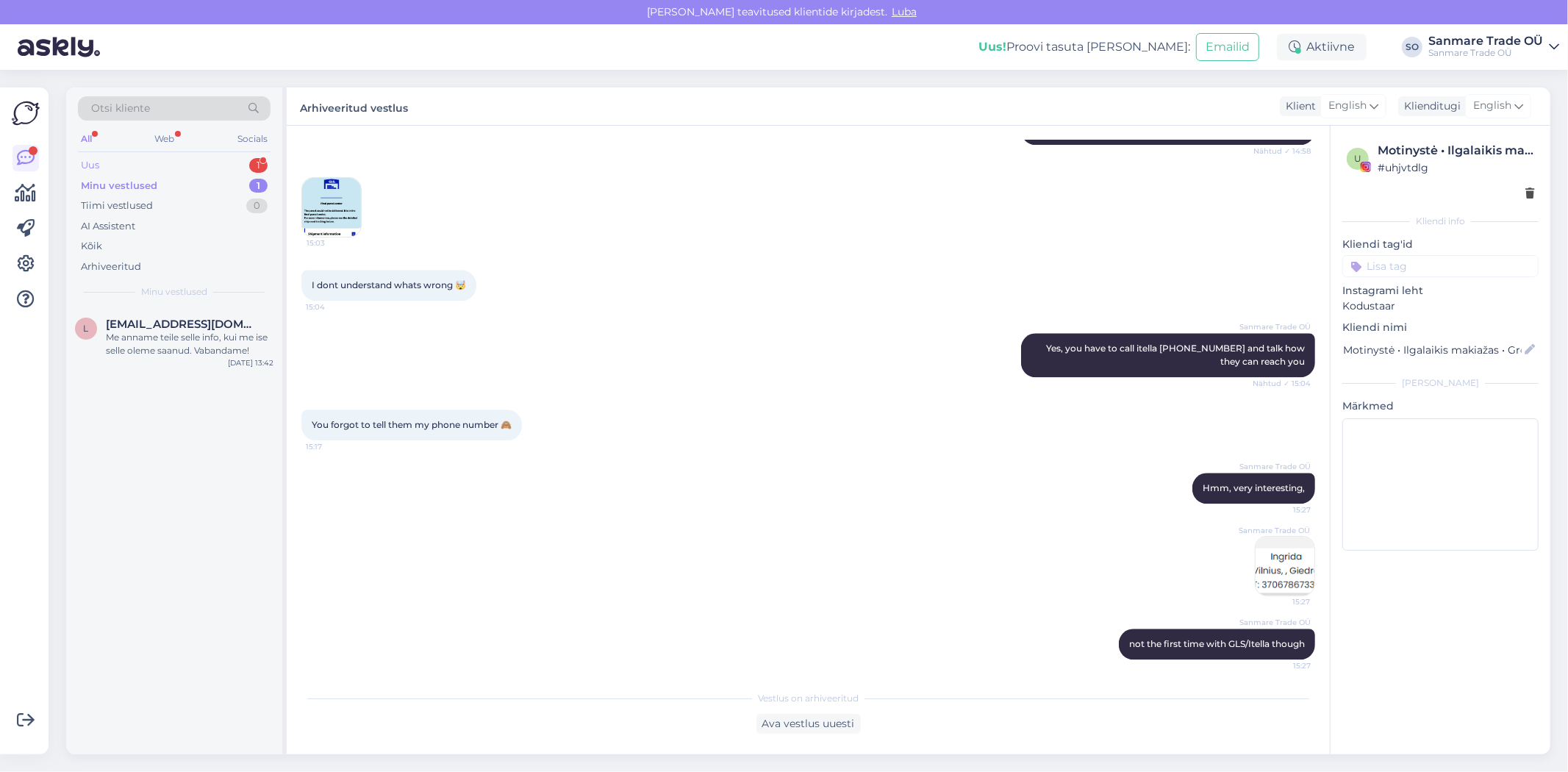
click at [163, 163] on div "Uus 1" at bounding box center [174, 165] width 193 height 21
click at [172, 341] on div "Ilusat päeva!" at bounding box center [190, 338] width 168 height 13
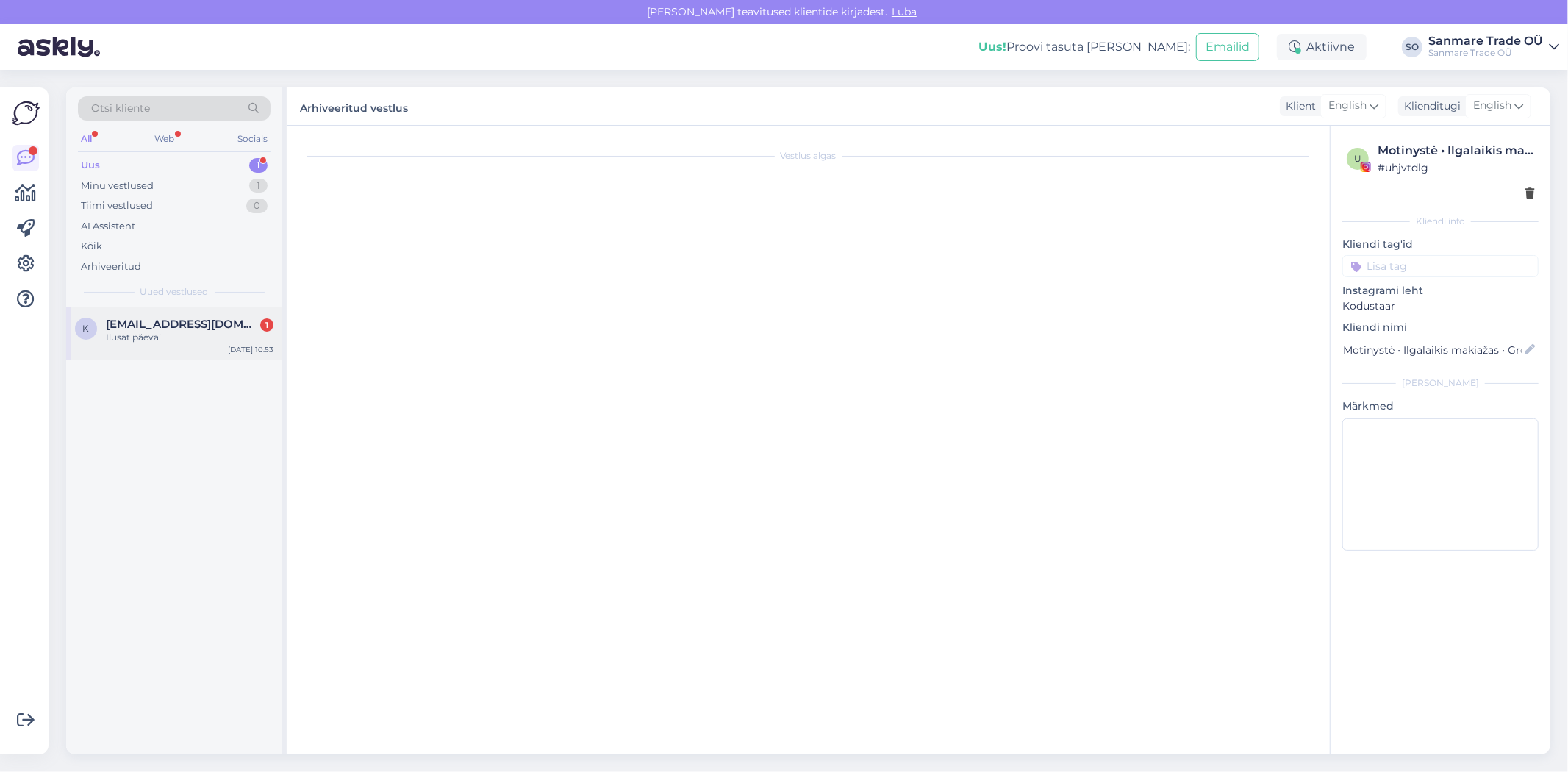
scroll to position [217, 0]
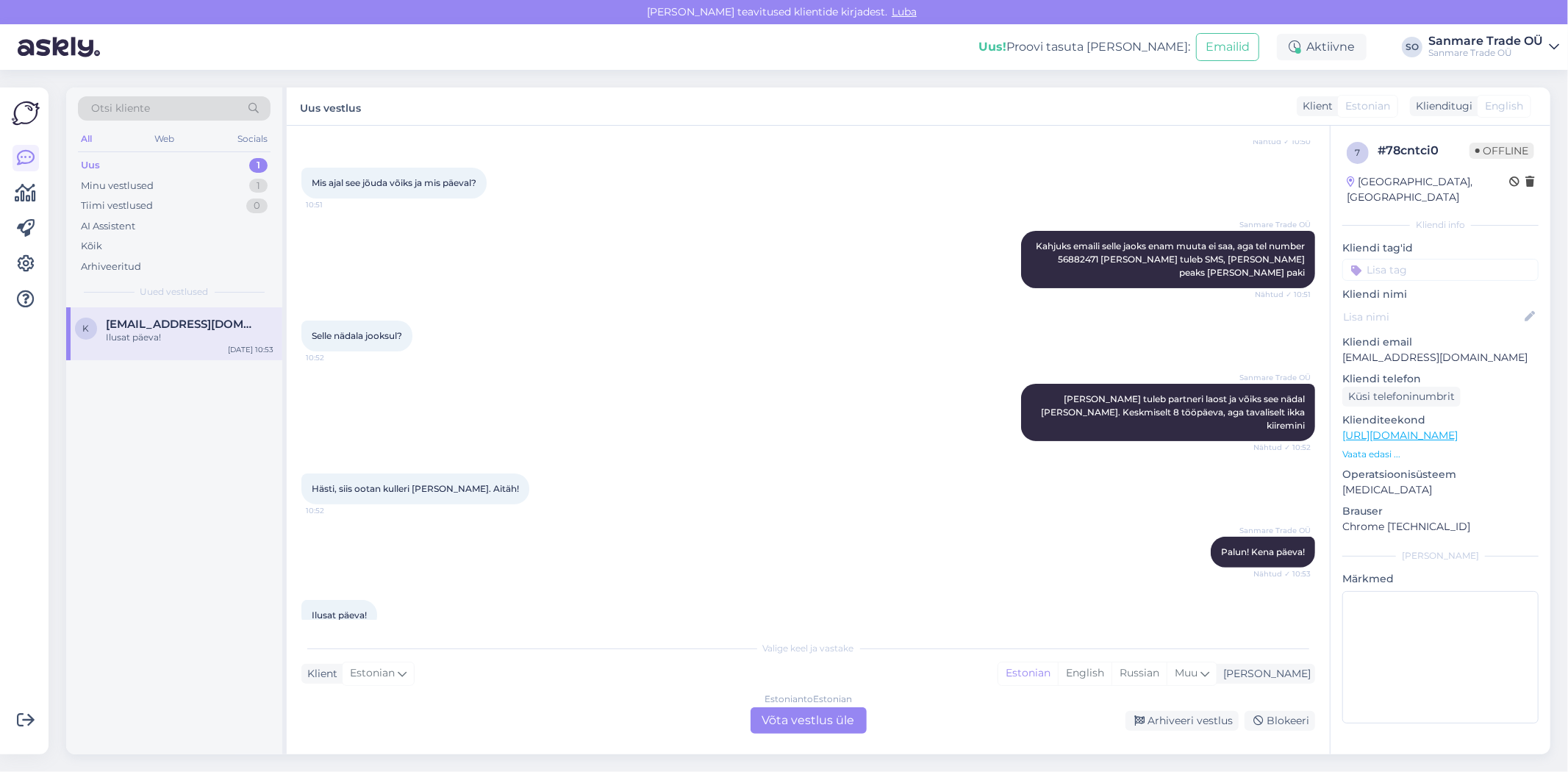
click at [1481, 149] on span "Offline" at bounding box center [1502, 150] width 65 height 16
click at [775, 724] on div "Estonian to Estonian Võta vestlus üle" at bounding box center [808, 720] width 116 height 27
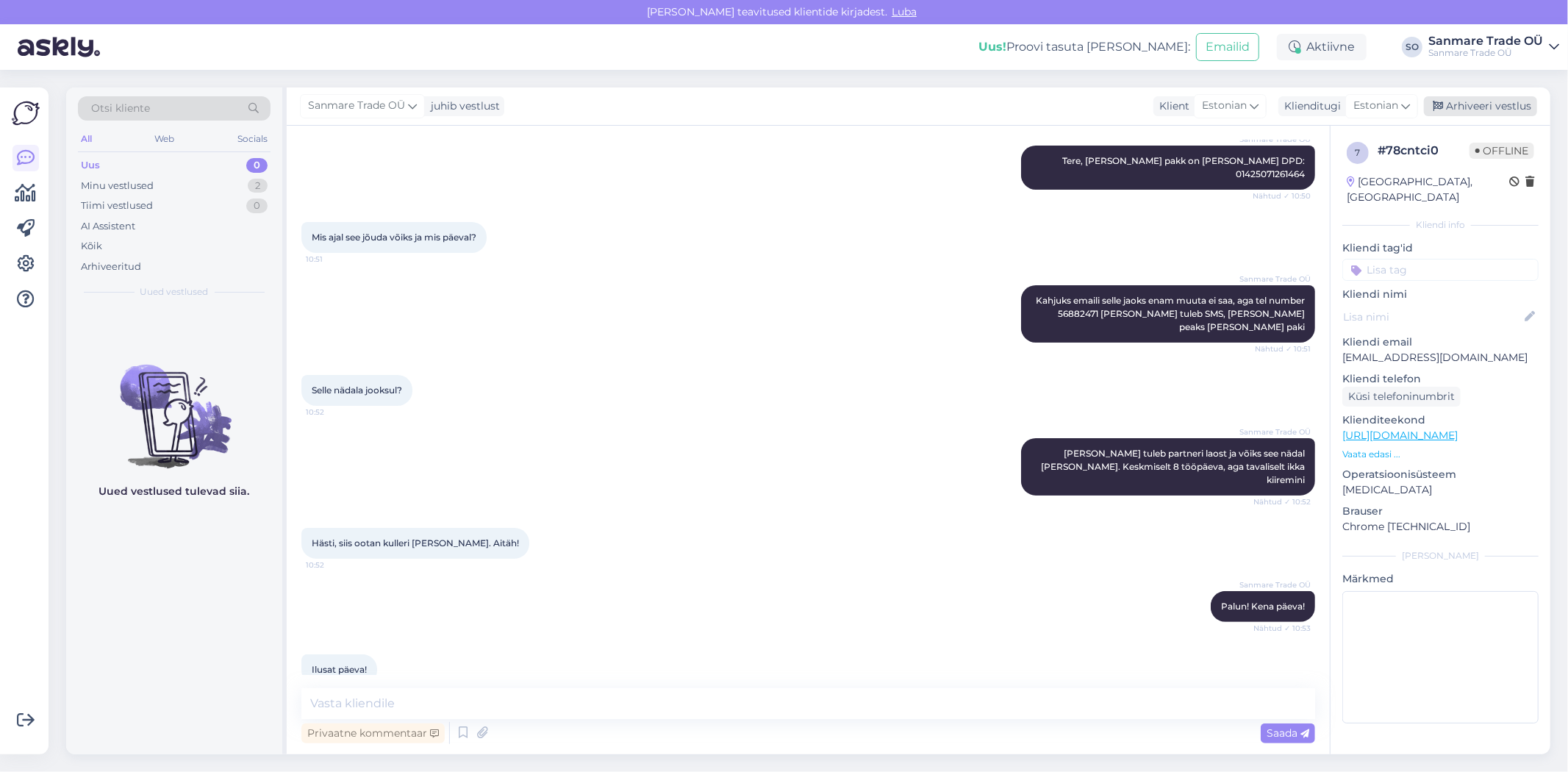
click at [1488, 112] on div "Arhiveeri vestlus" at bounding box center [1480, 106] width 113 height 20
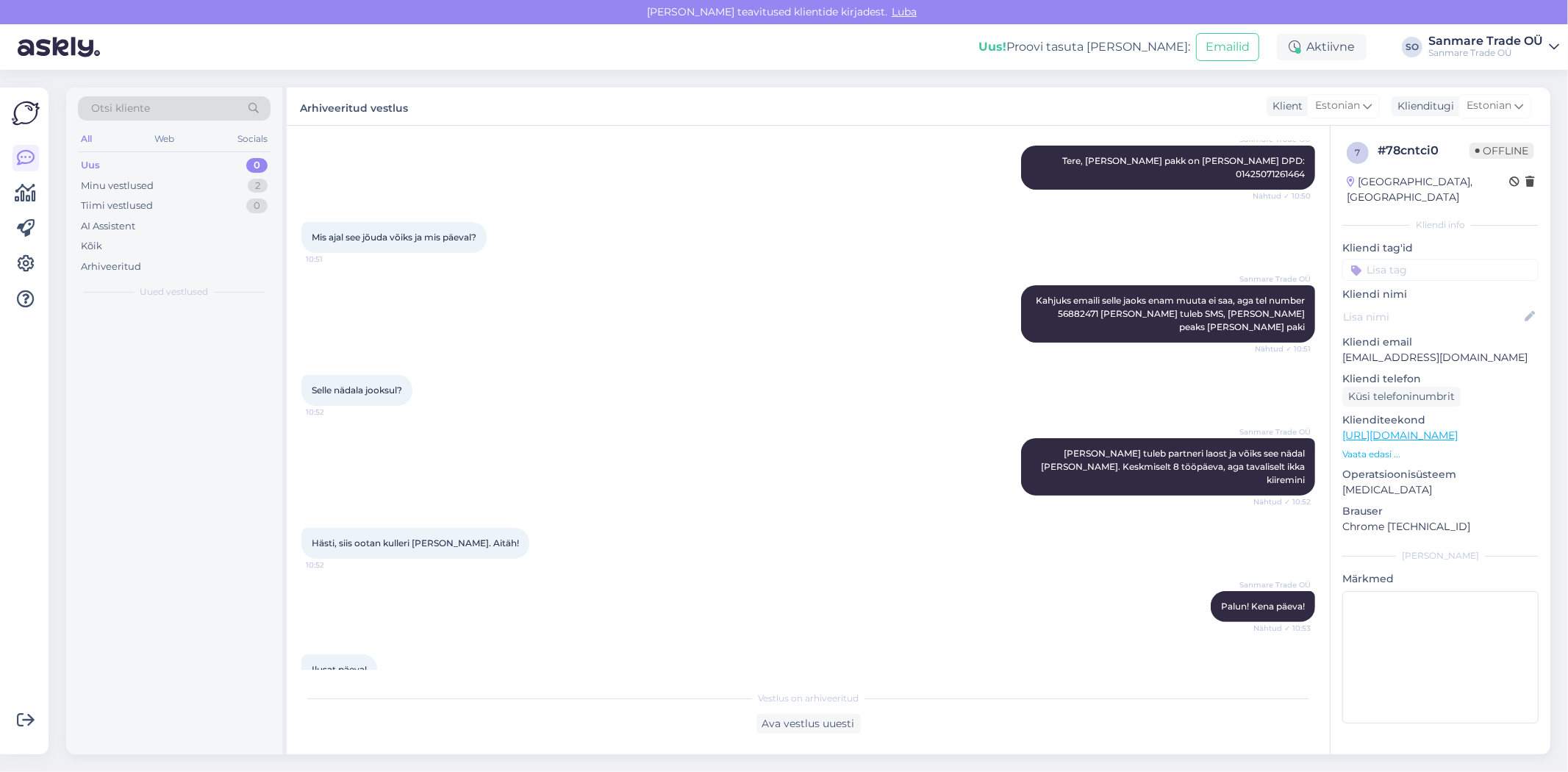
scroll to position [167, 0]
